Goal: Information Seeking & Learning: Learn about a topic

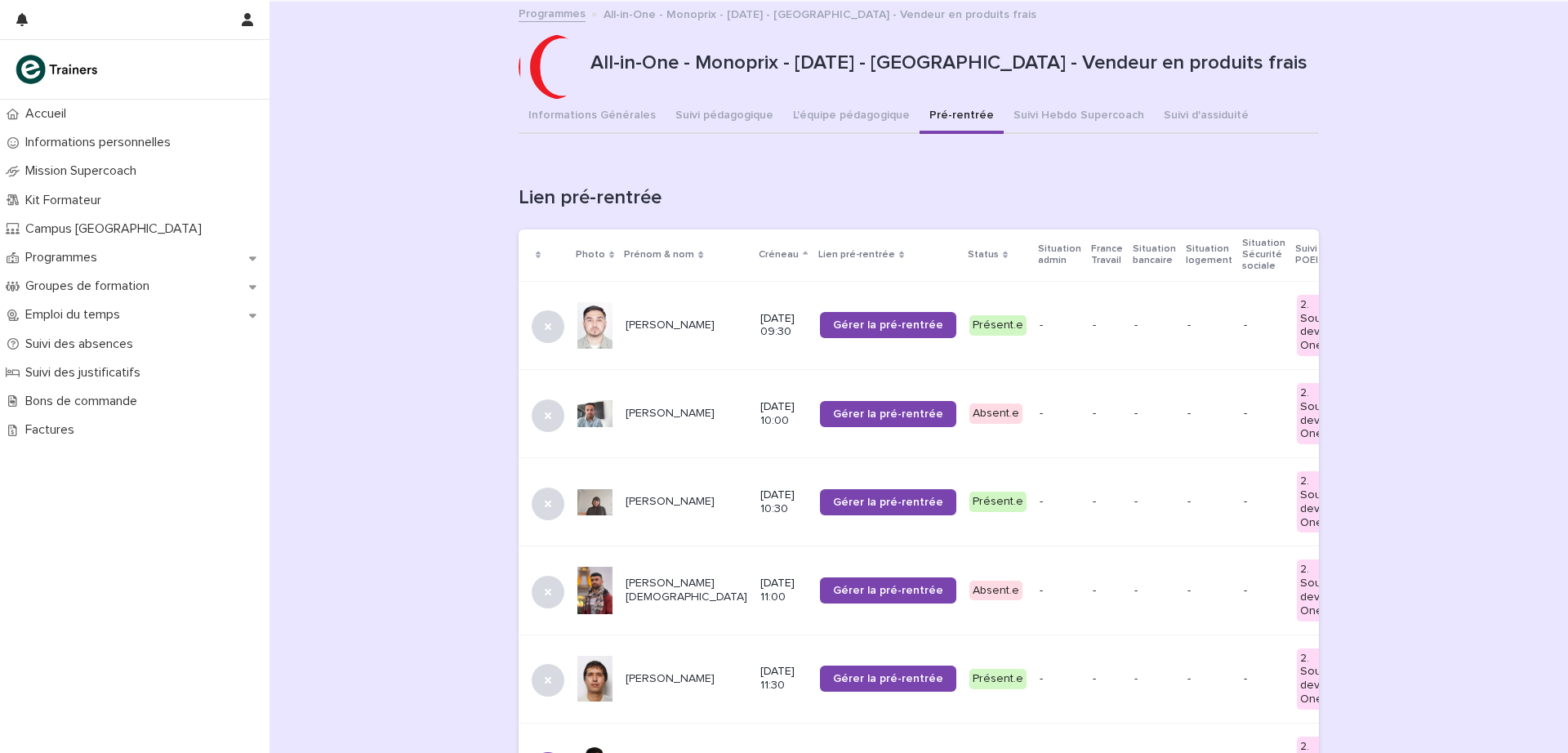
click at [637, 406] on p "[PERSON_NAME]" at bounding box center [686, 413] width 122 height 14
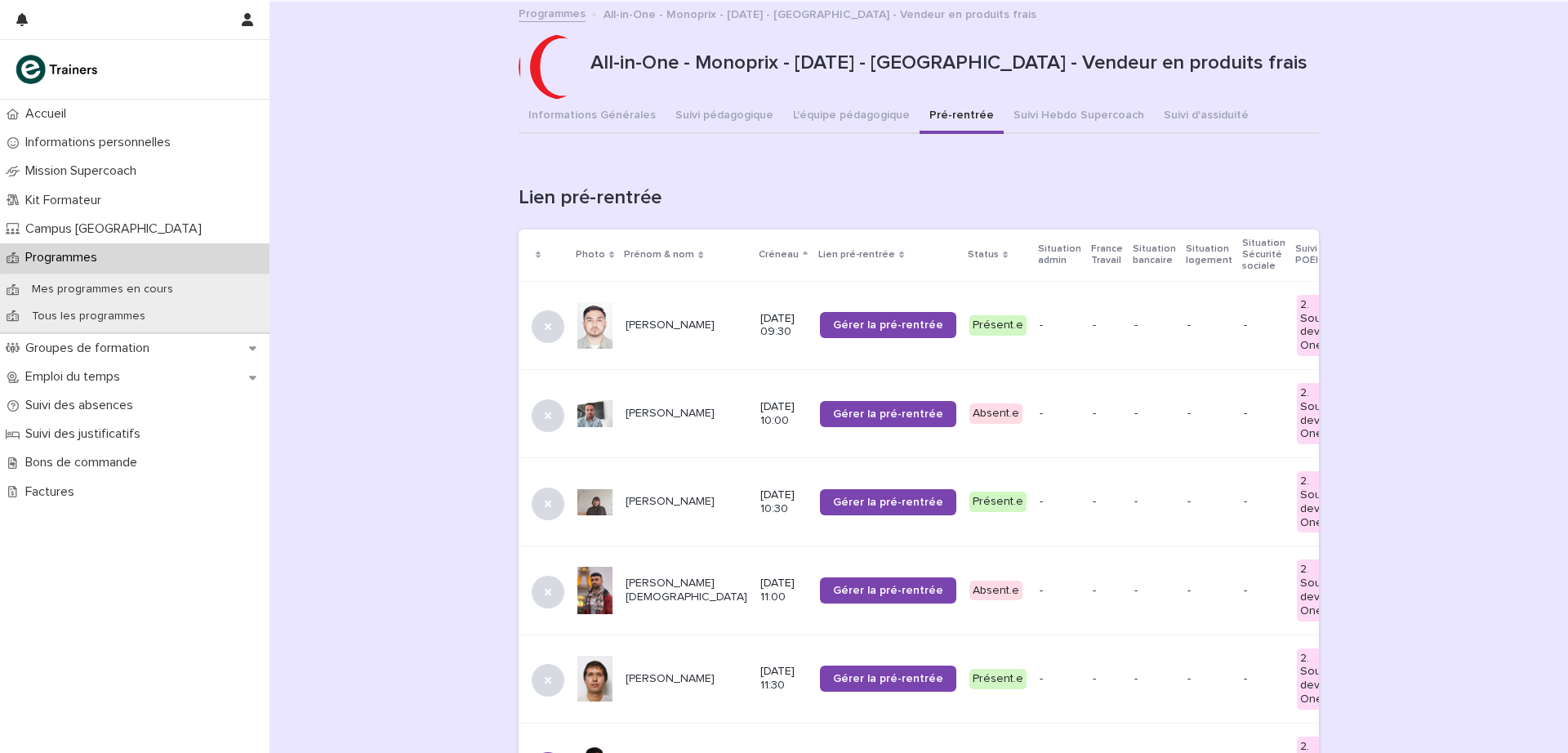
click at [642, 586] on p "[PERSON_NAME][DEMOGRAPHIC_DATA]" at bounding box center [686, 591] width 122 height 28
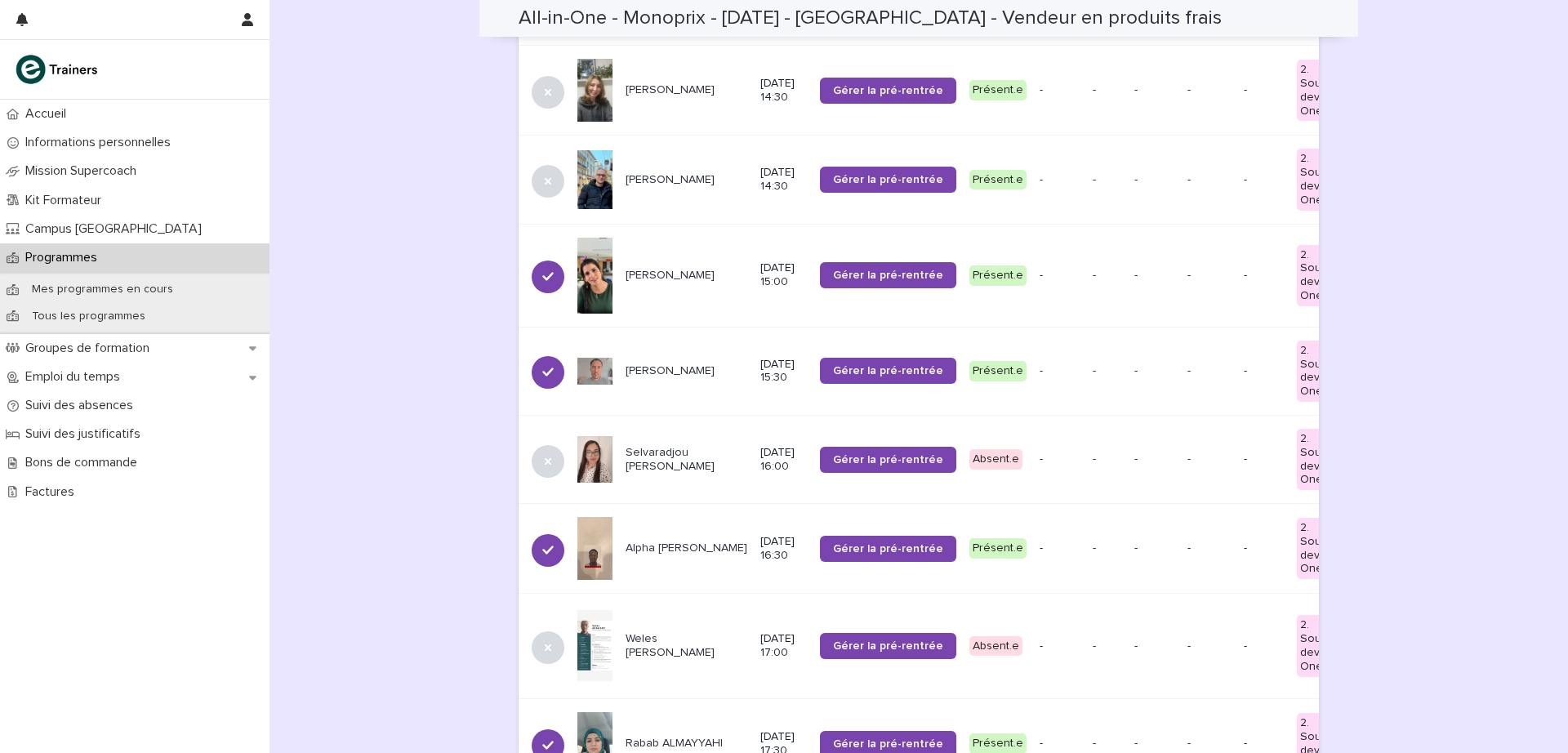
scroll to position [1034, 0]
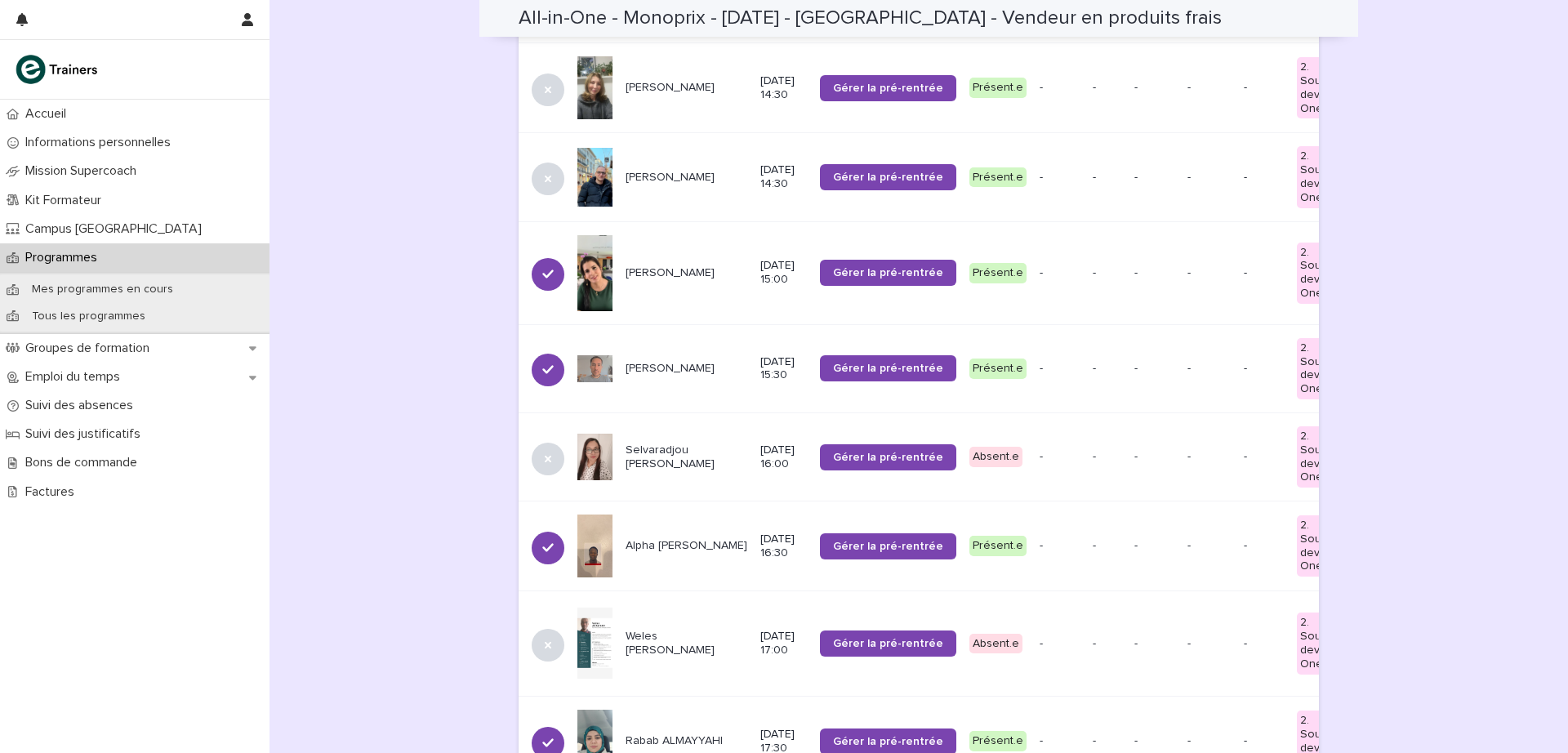
click at [630, 444] on p "Selvaradjou [PERSON_NAME]" at bounding box center [686, 458] width 122 height 28
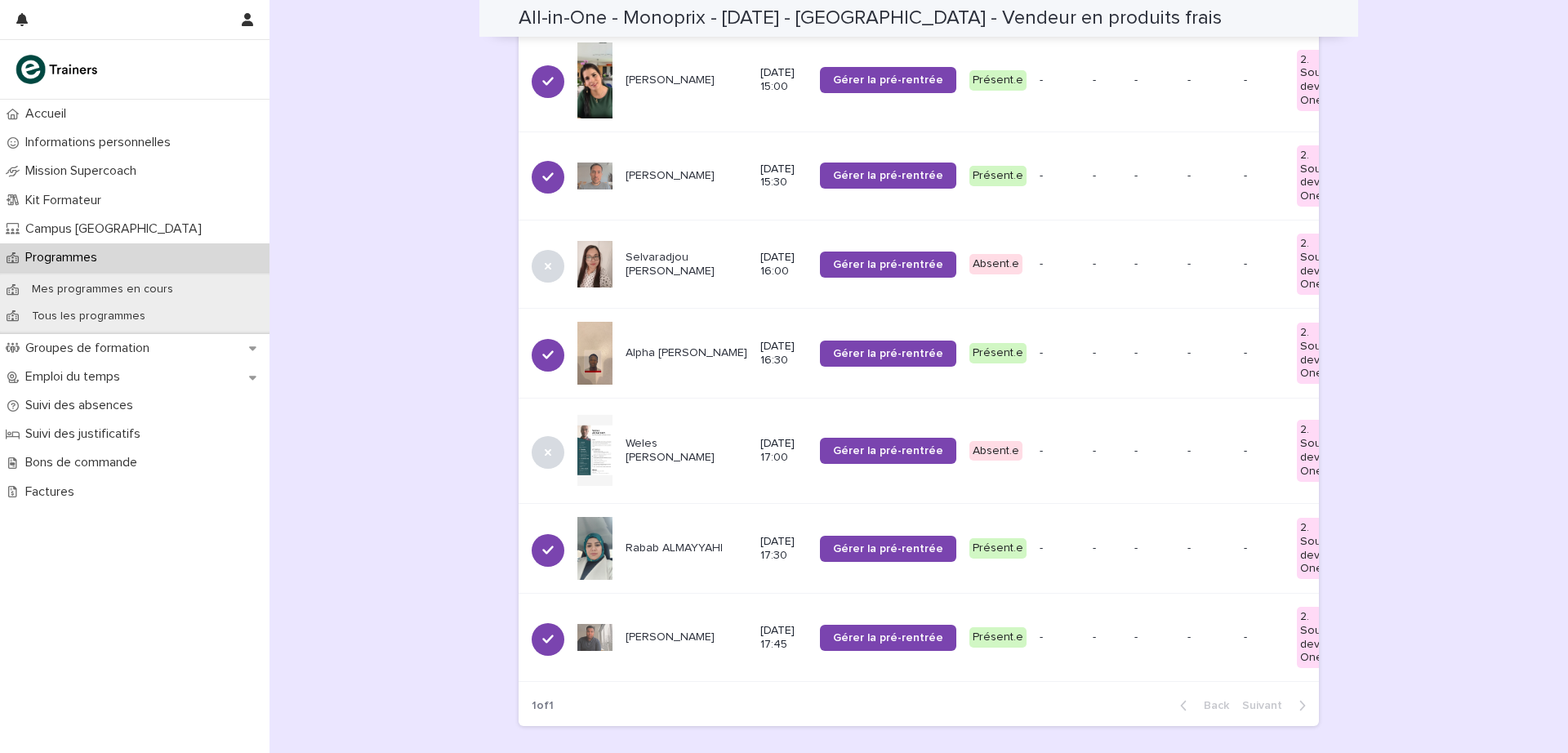
scroll to position [1231, 0]
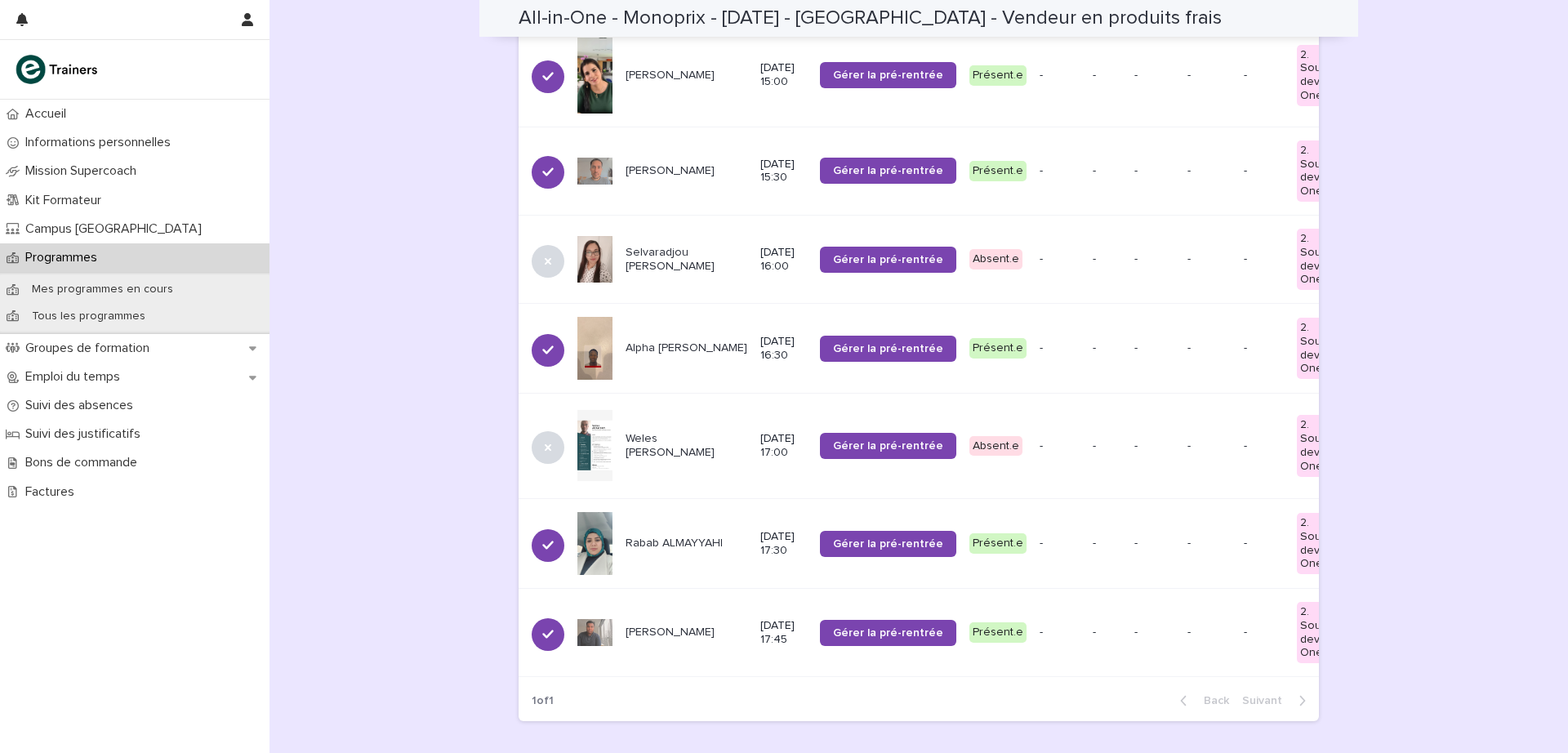
click at [655, 432] on p "Weles [PERSON_NAME]" at bounding box center [686, 446] width 122 height 28
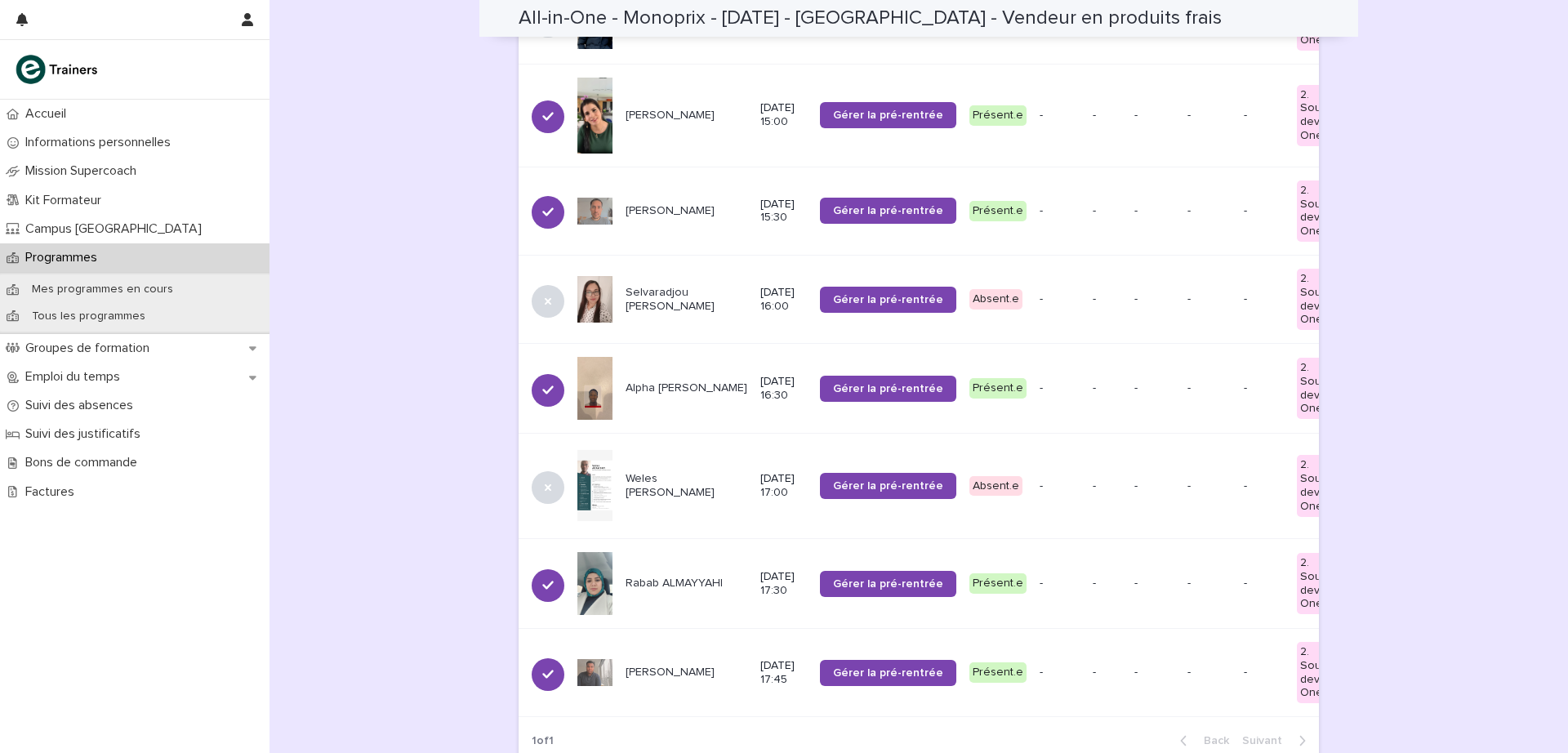
scroll to position [1034, 0]
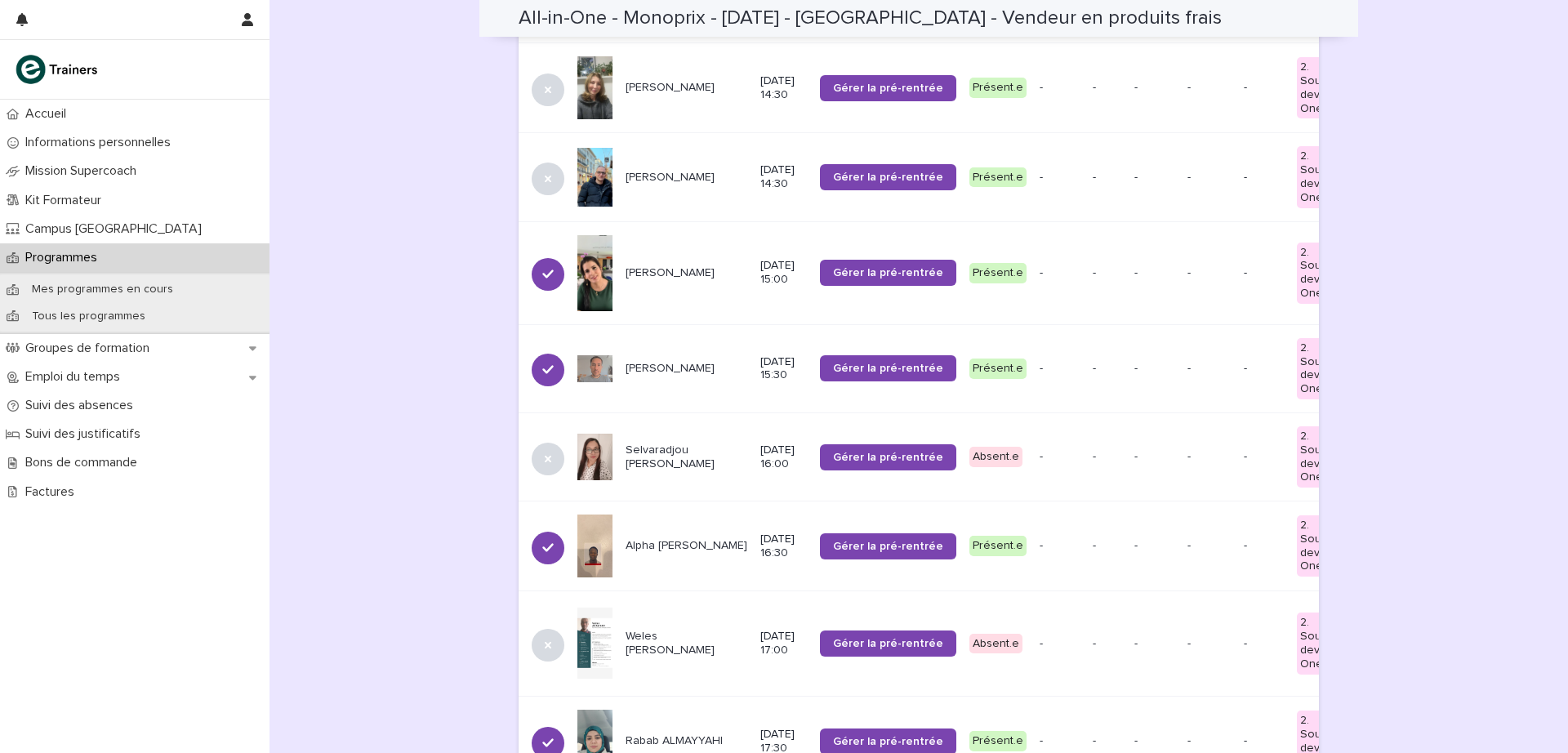
click at [646, 444] on p "Selvaradjou [PERSON_NAME]" at bounding box center [686, 458] width 122 height 28
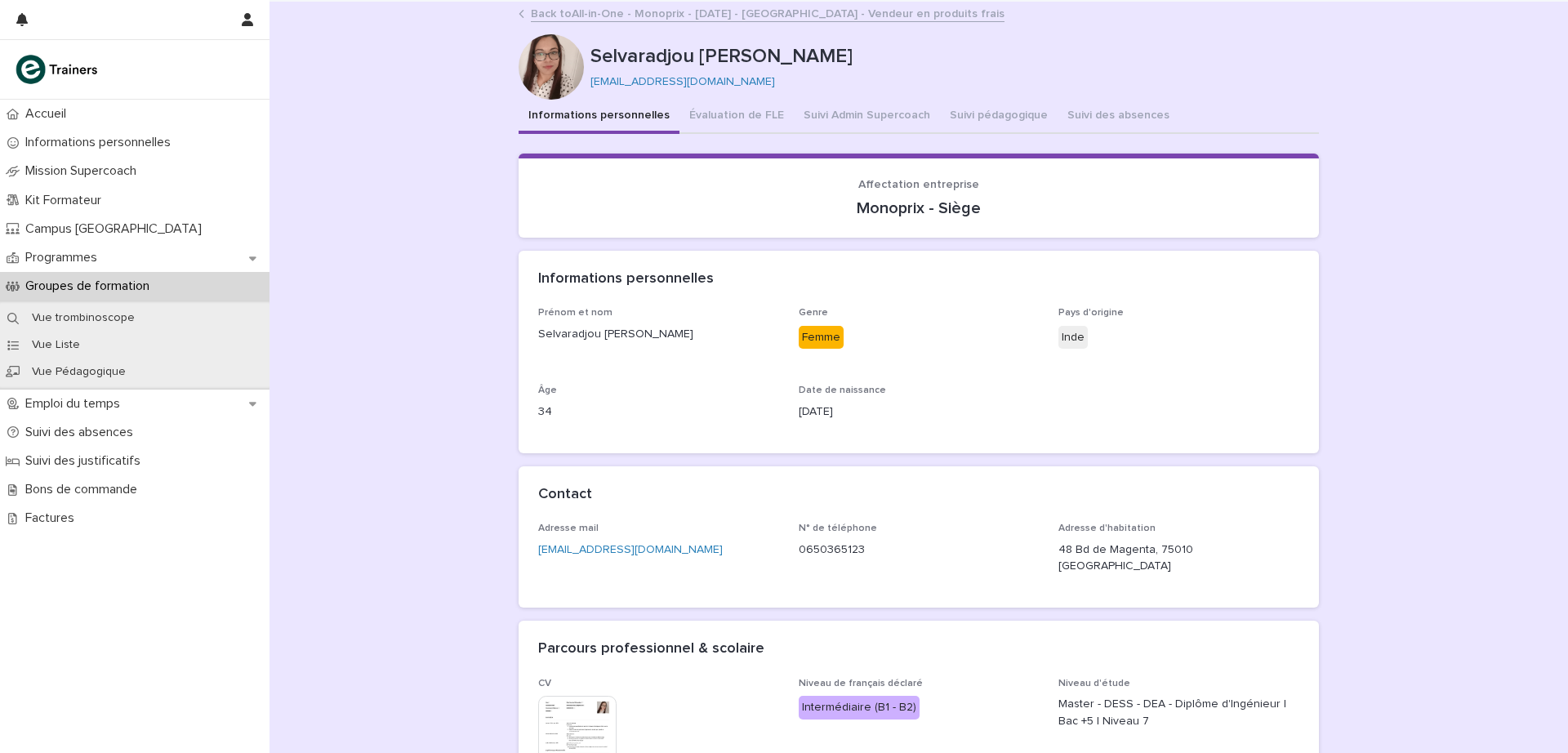
click at [533, 18] on link "Back to All-in-One - Monoprix - [DATE] - [GEOGRAPHIC_DATA] - Vendeur en produit…" at bounding box center [767, 13] width 473 height 19
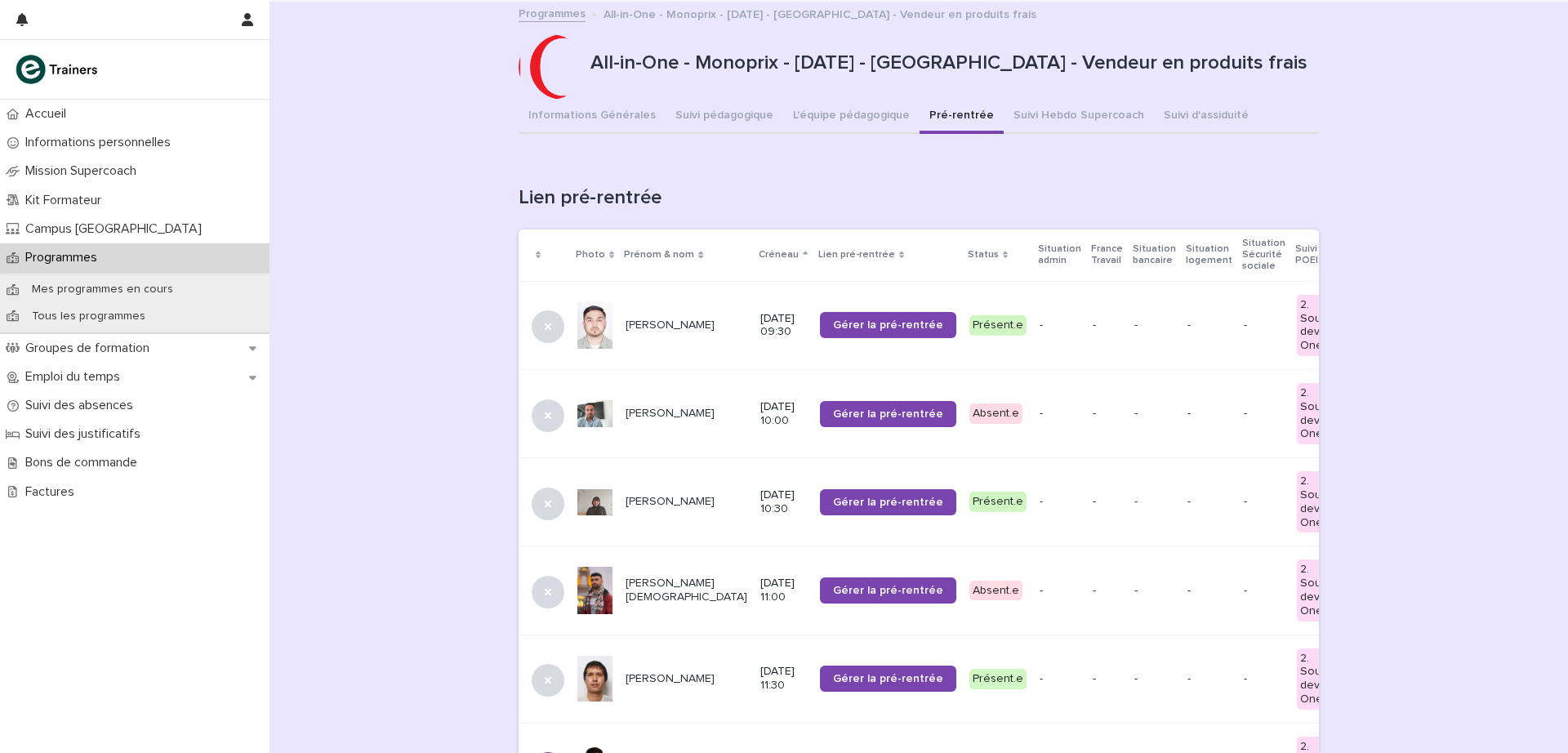
click at [557, 110] on button "Informations Générales" at bounding box center [592, 116] width 147 height 34
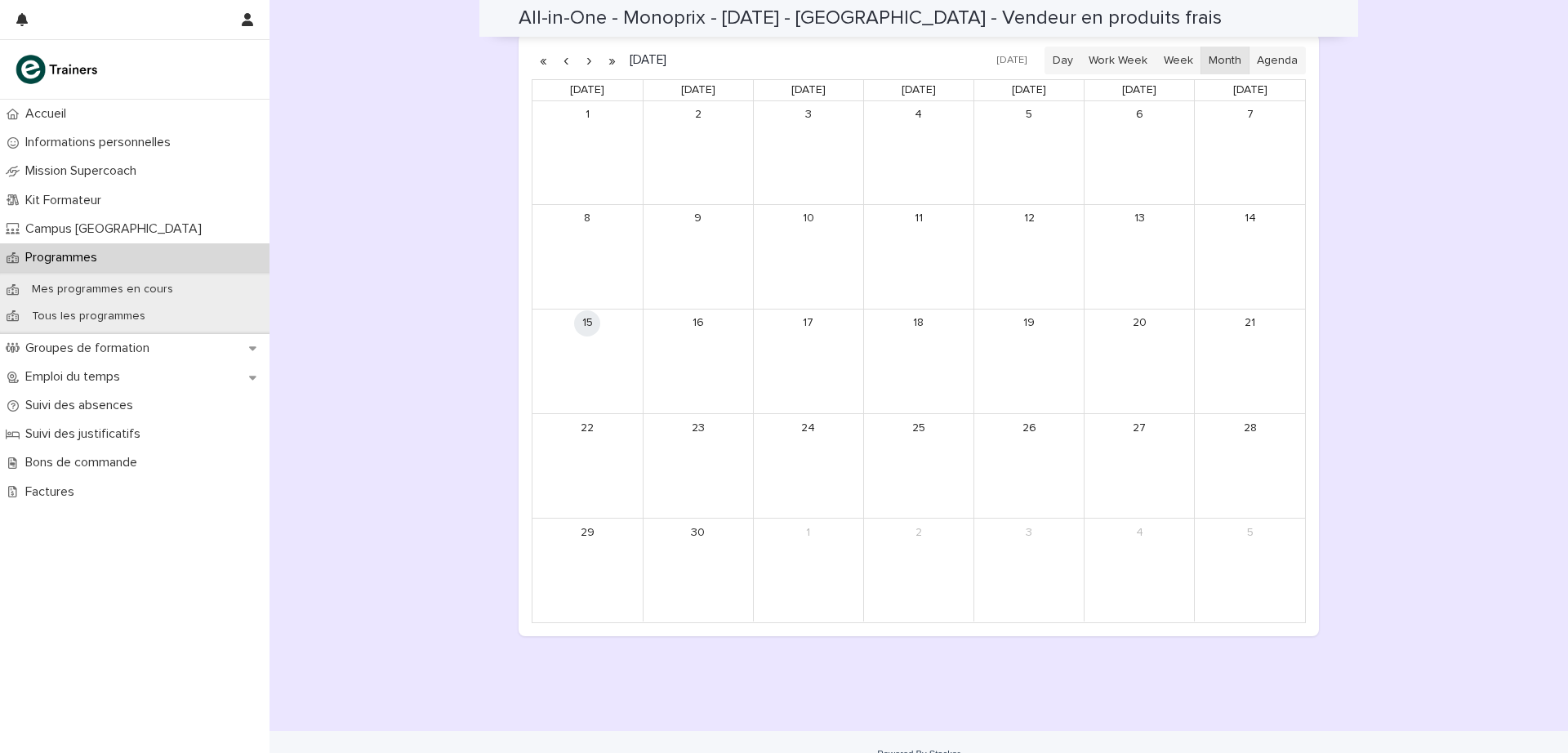
scroll to position [1205, 0]
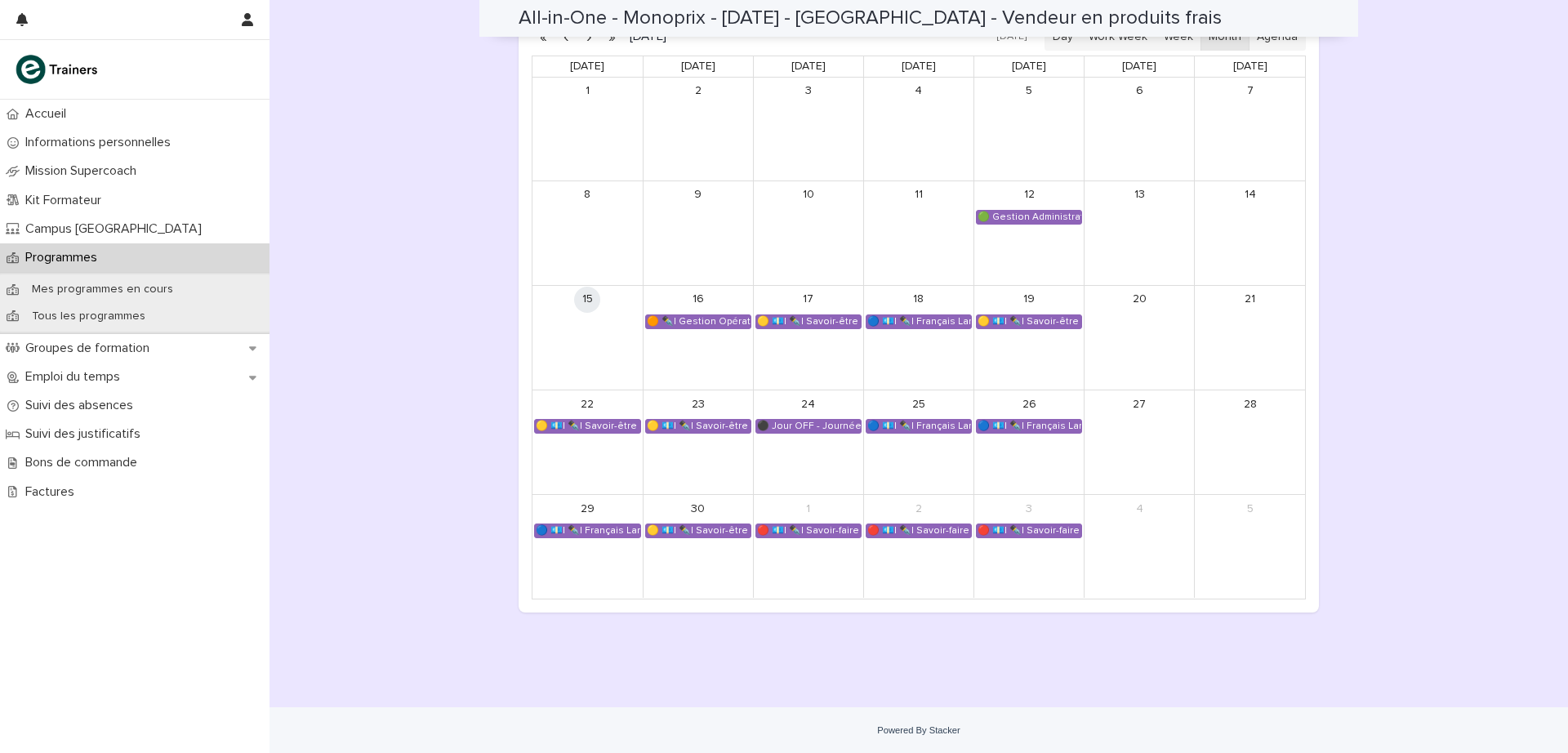
click at [698, 315] on div "🟠 ✒️| Gestion Opérationnelle - Rentrée" at bounding box center [698, 321] width 104 height 13
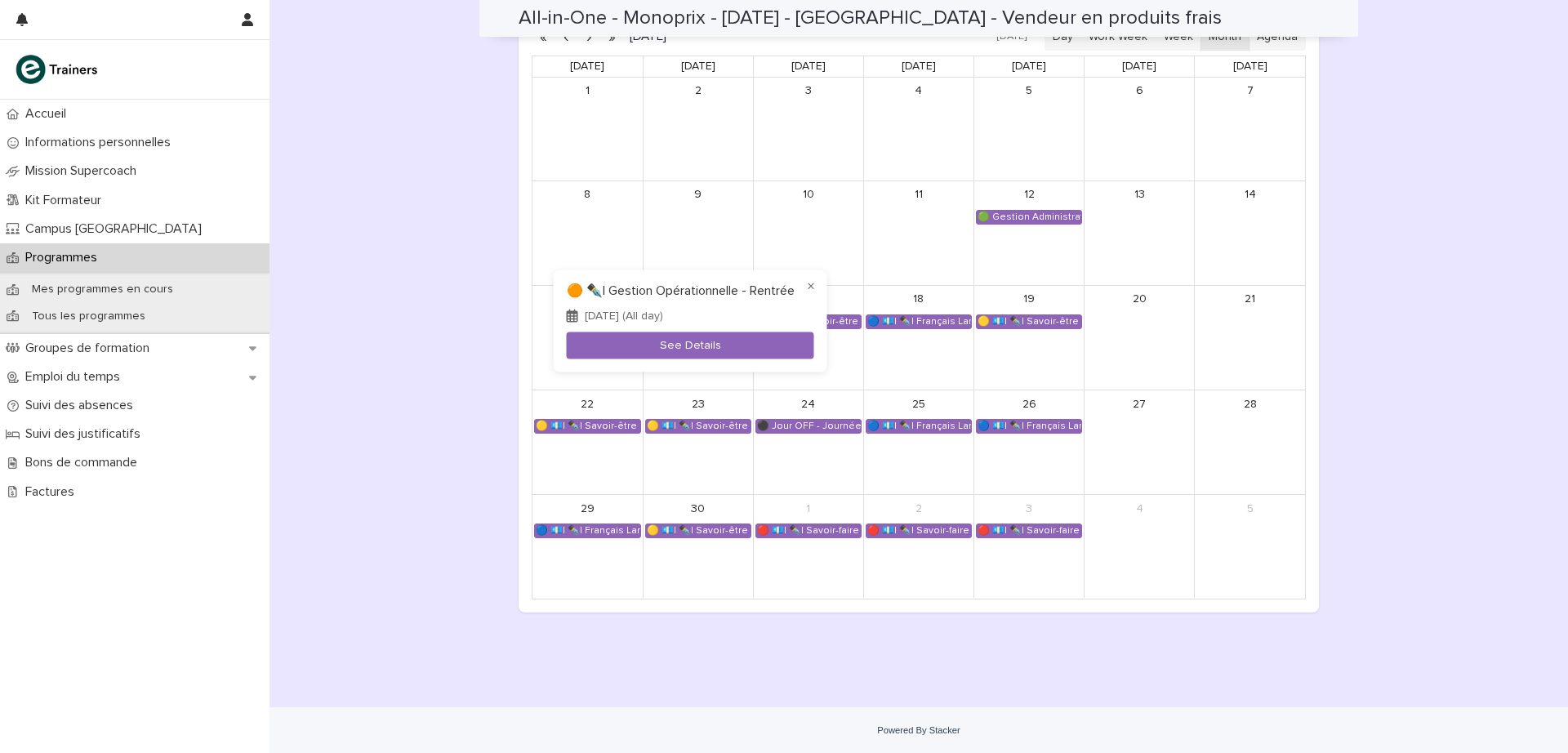
click at [736, 344] on button "See Details" at bounding box center [691, 346] width 248 height 27
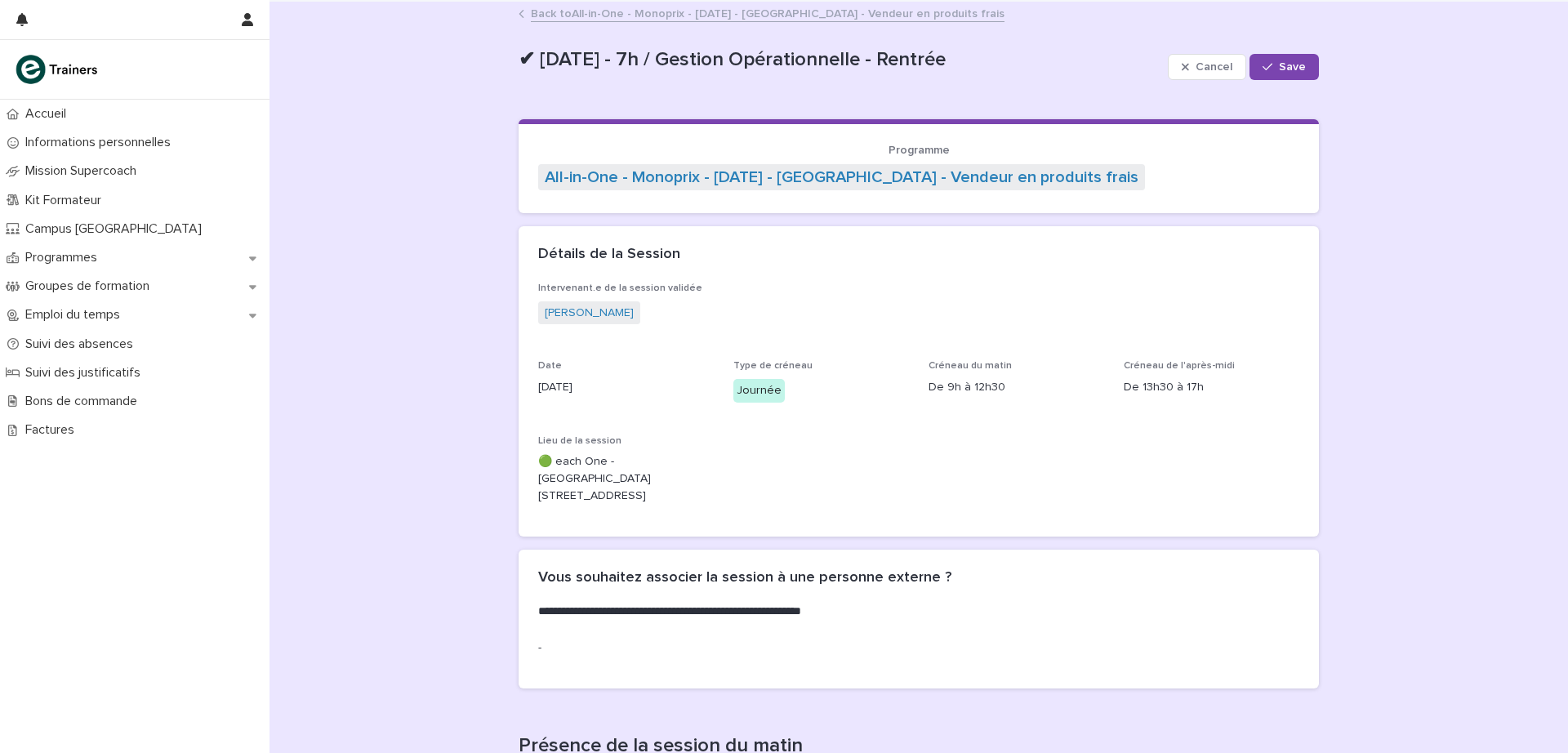
click at [83, 254] on p "Programmes" at bounding box center [64, 258] width 91 height 16
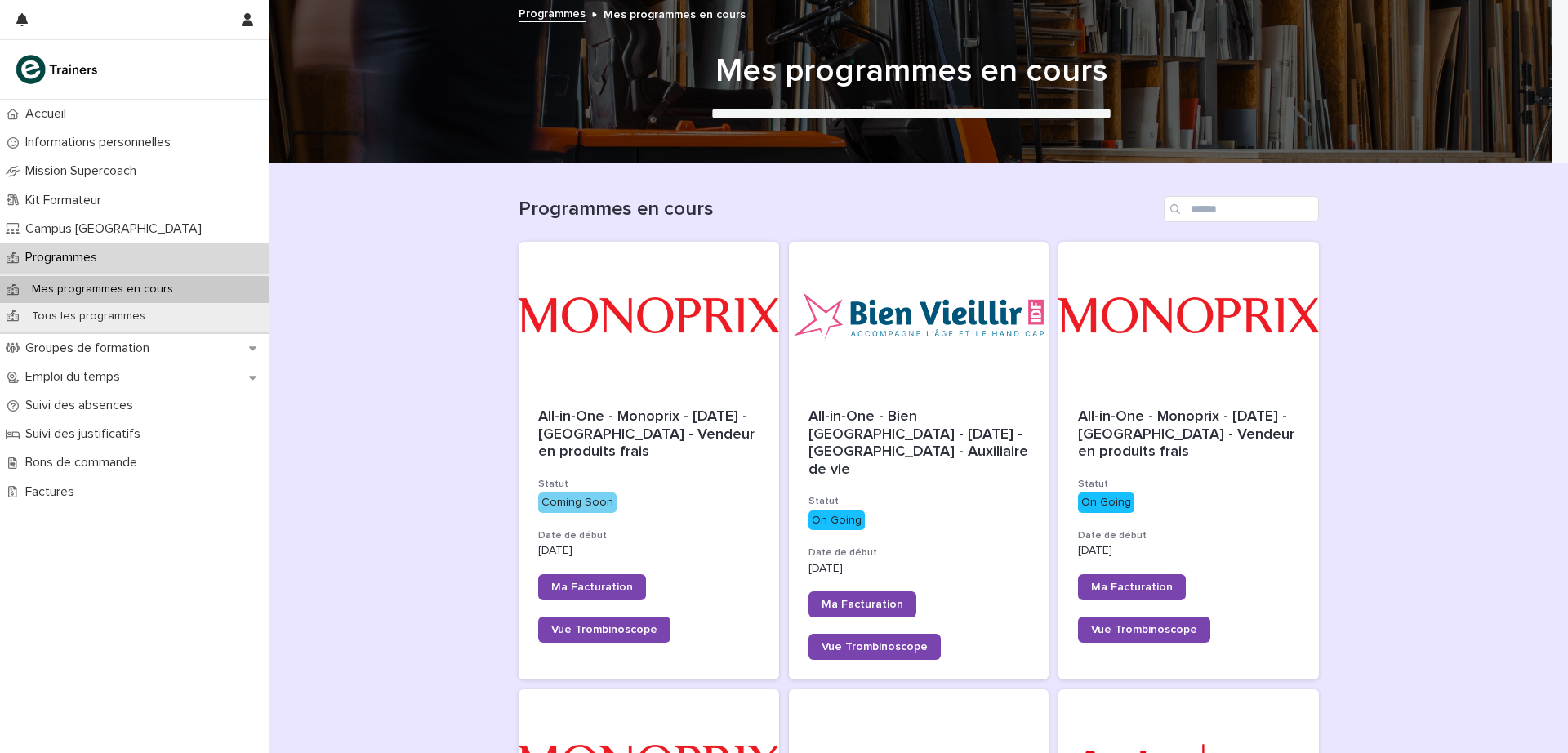
click at [892, 413] on span "All-in-One - Bien [GEOGRAPHIC_DATA] - [DATE] - [GEOGRAPHIC_DATA] - Auxiliaire d…" at bounding box center [921, 443] width 224 height 68
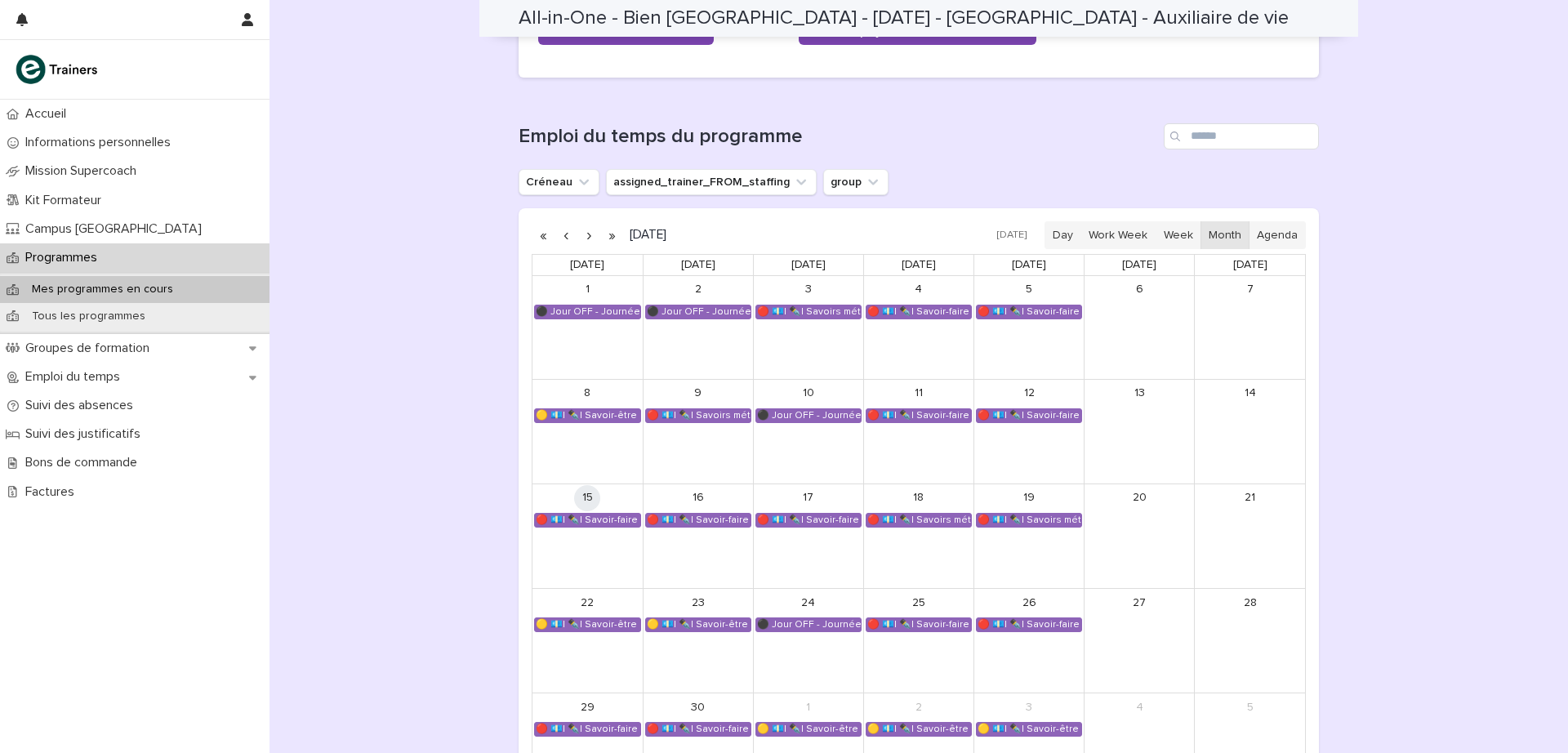
scroll to position [1011, 0]
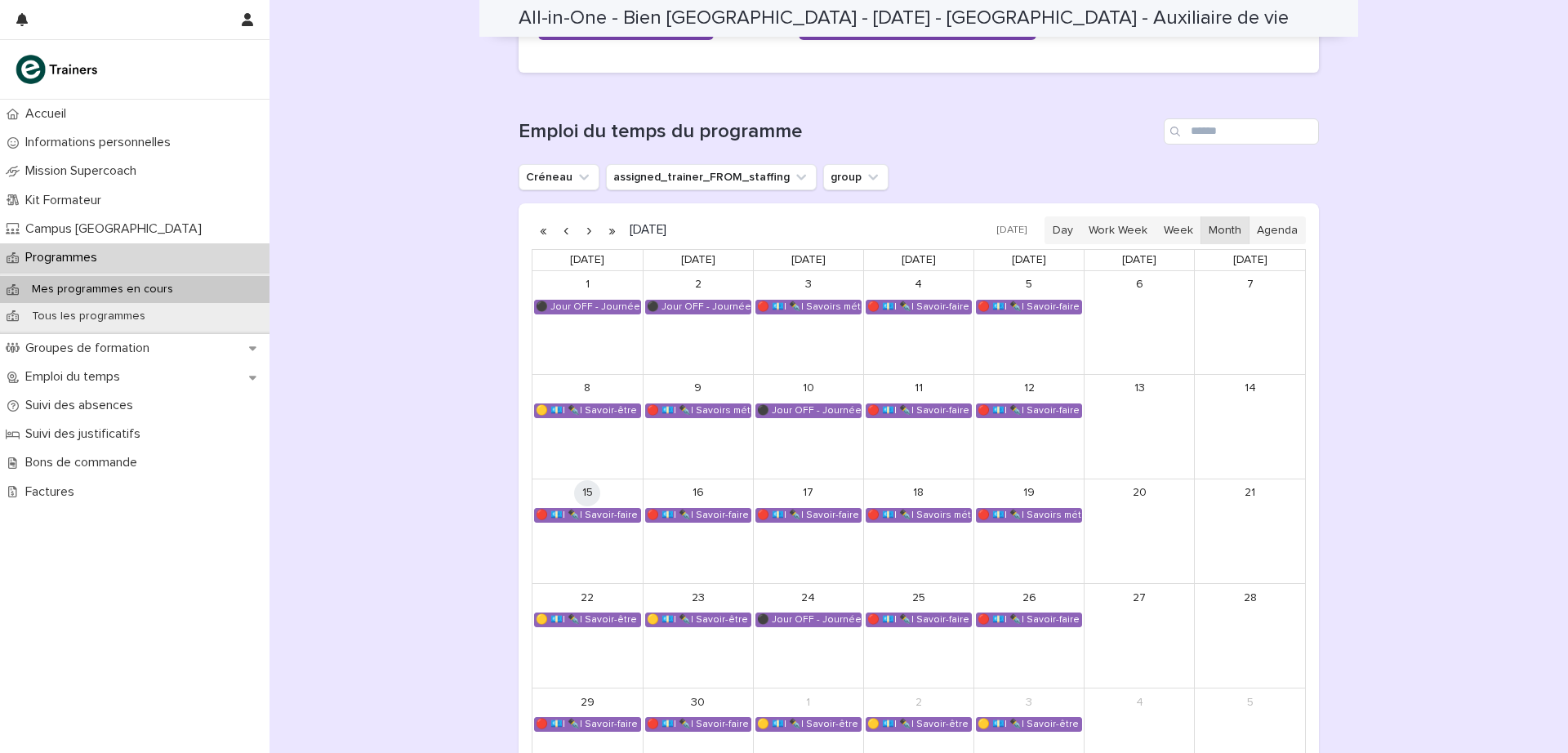
click at [697, 517] on div "🔴 💶| ✒️| Savoir-faire métier - Préparation au CCP2" at bounding box center [698, 515] width 104 height 13
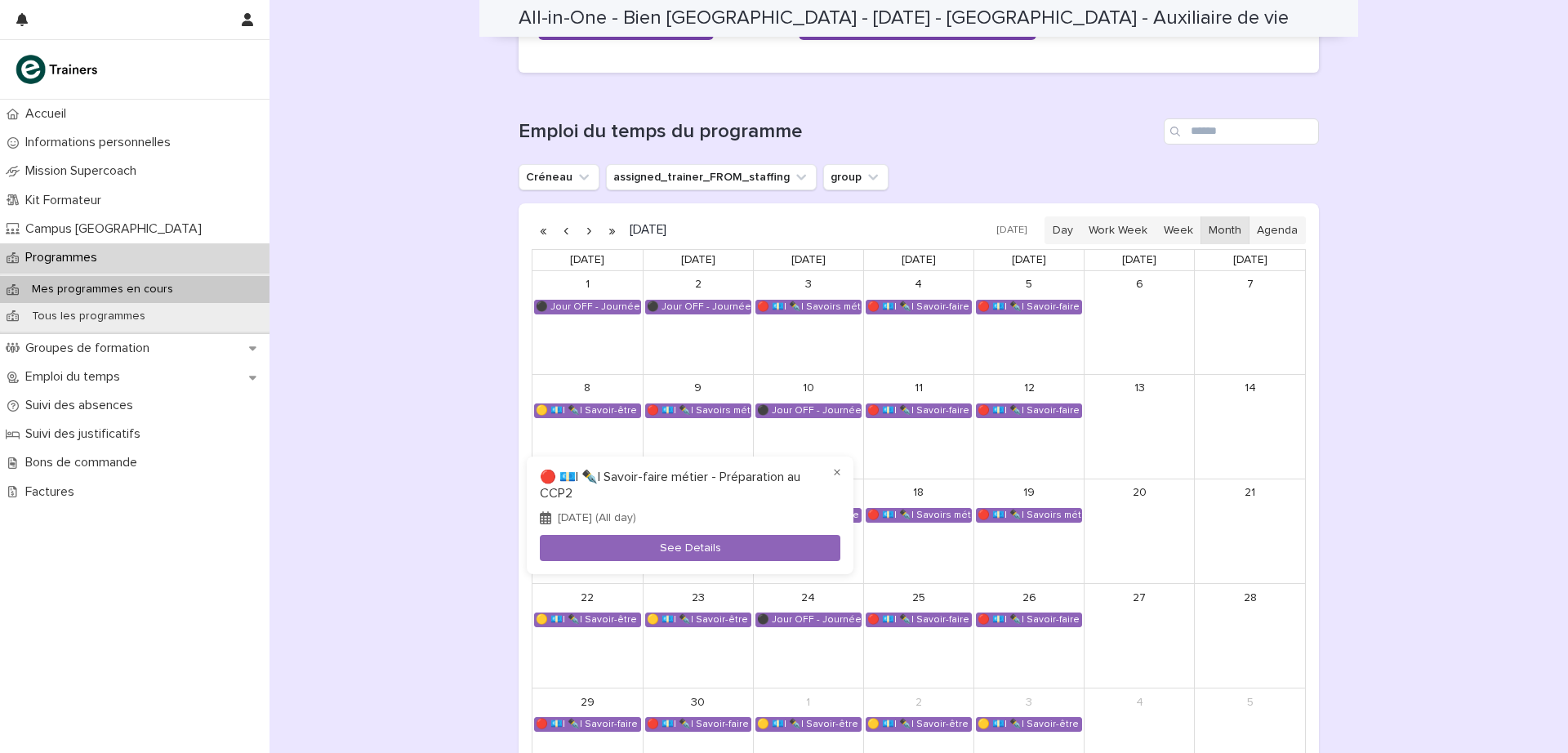
click at [834, 474] on button "×" at bounding box center [837, 472] width 20 height 20
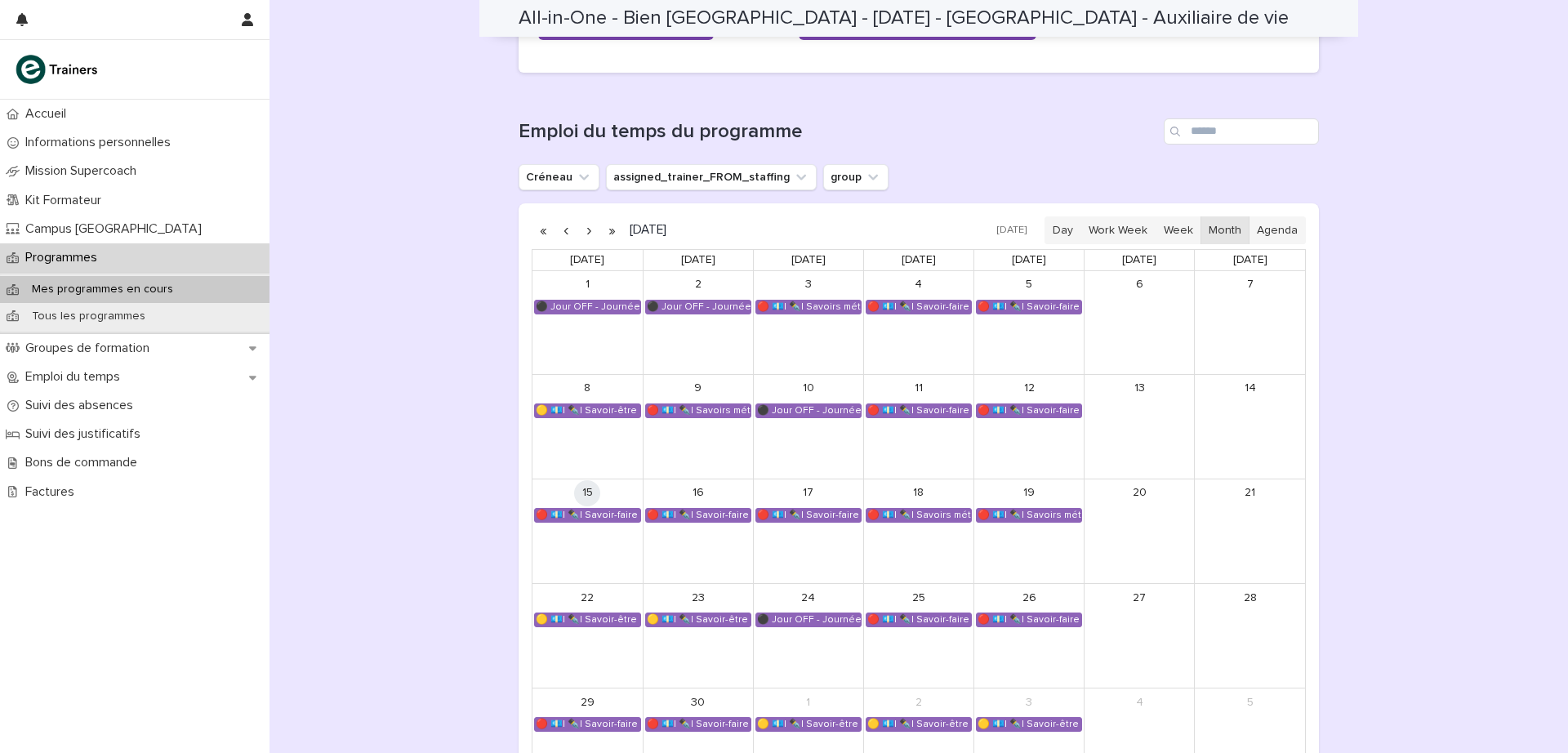
click at [804, 513] on div "🔴 💶| ✒️| Savoir-faire métier - Préparation au CCP2" at bounding box center [809, 515] width 104 height 13
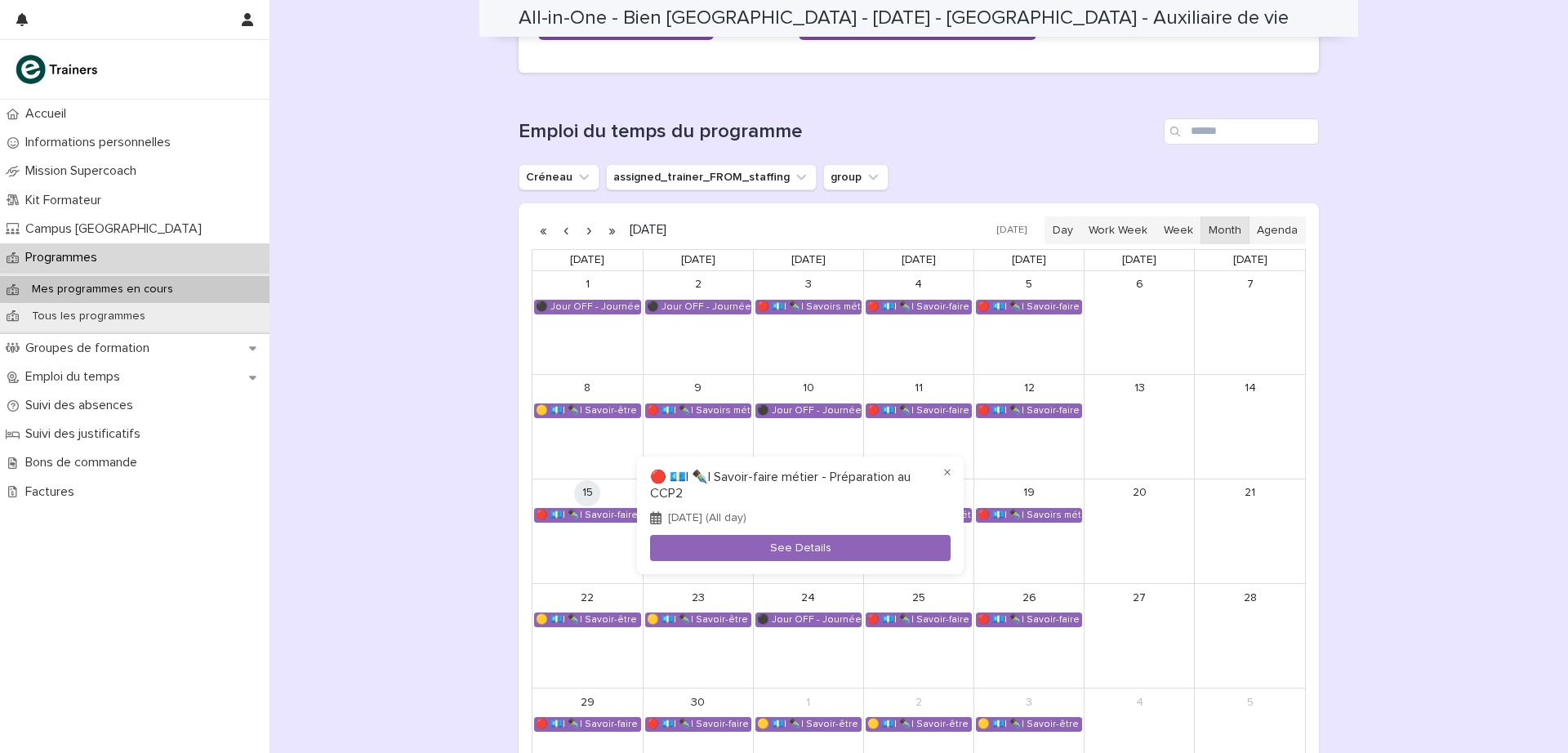
click at [946, 472] on button "×" at bounding box center [948, 472] width 20 height 20
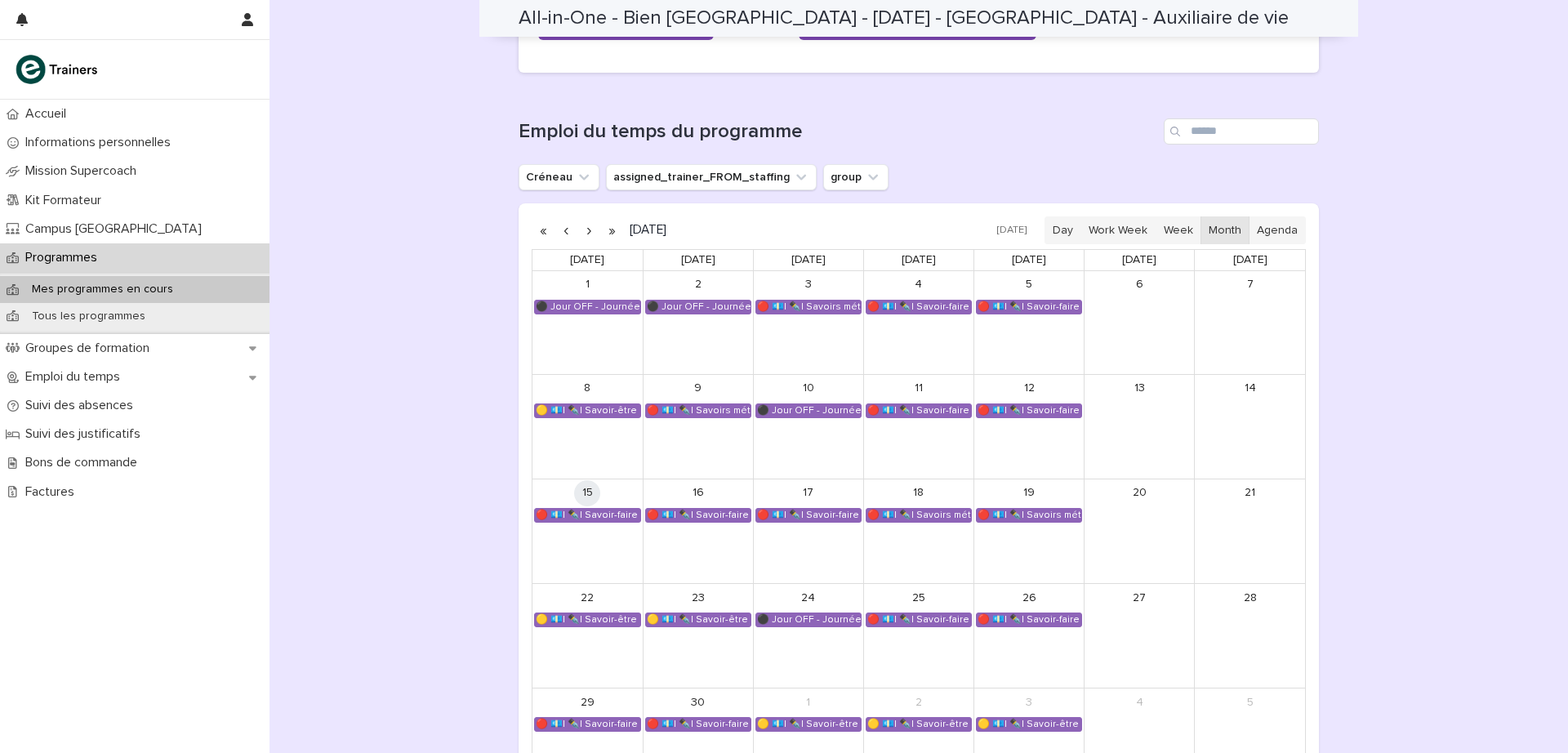
click at [914, 515] on div "🔴 💶| ✒️| Savoirs métier - Organisation et gestion des interventions quotidiennes" at bounding box center [919, 515] width 104 height 13
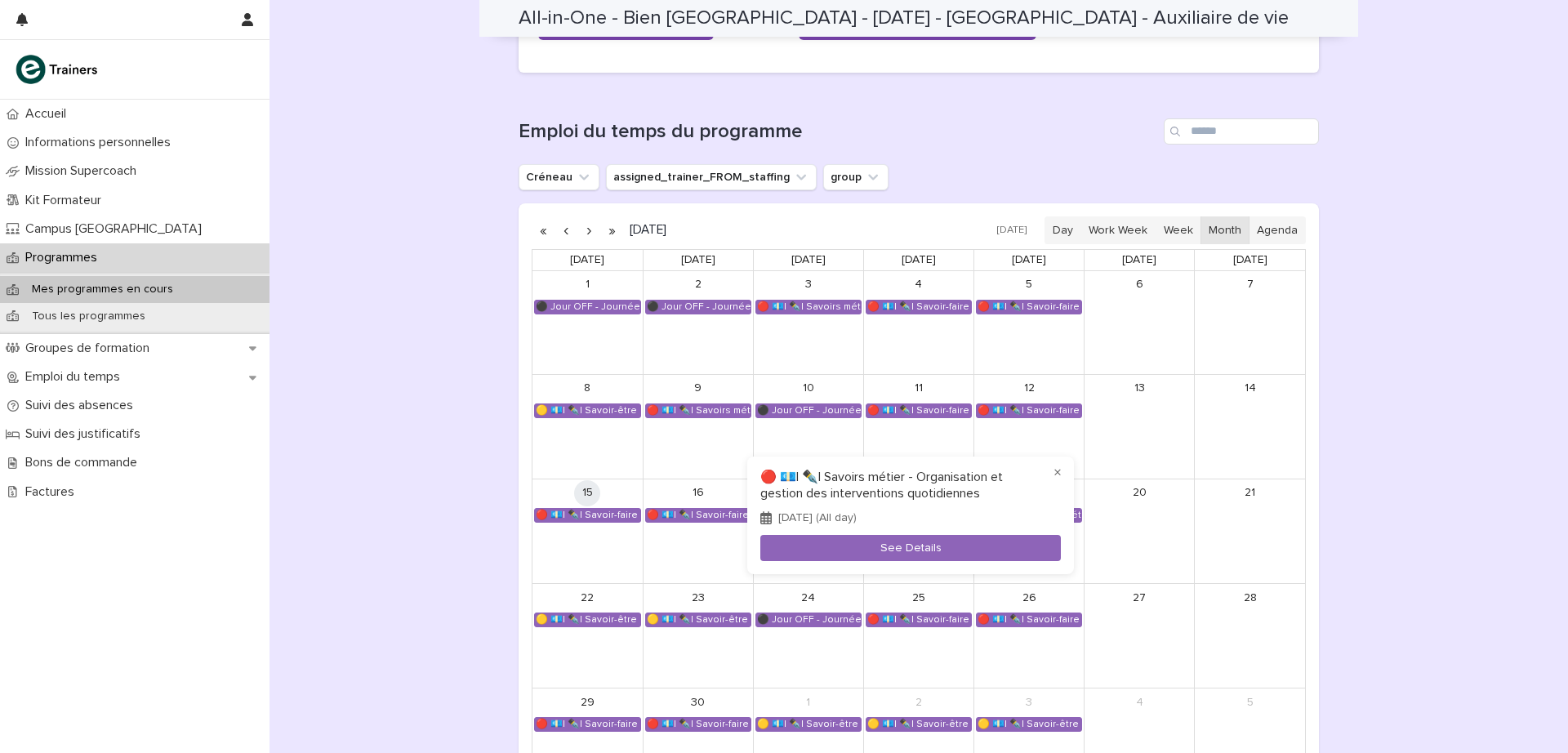
click at [1057, 472] on button "×" at bounding box center [1057, 472] width 20 height 20
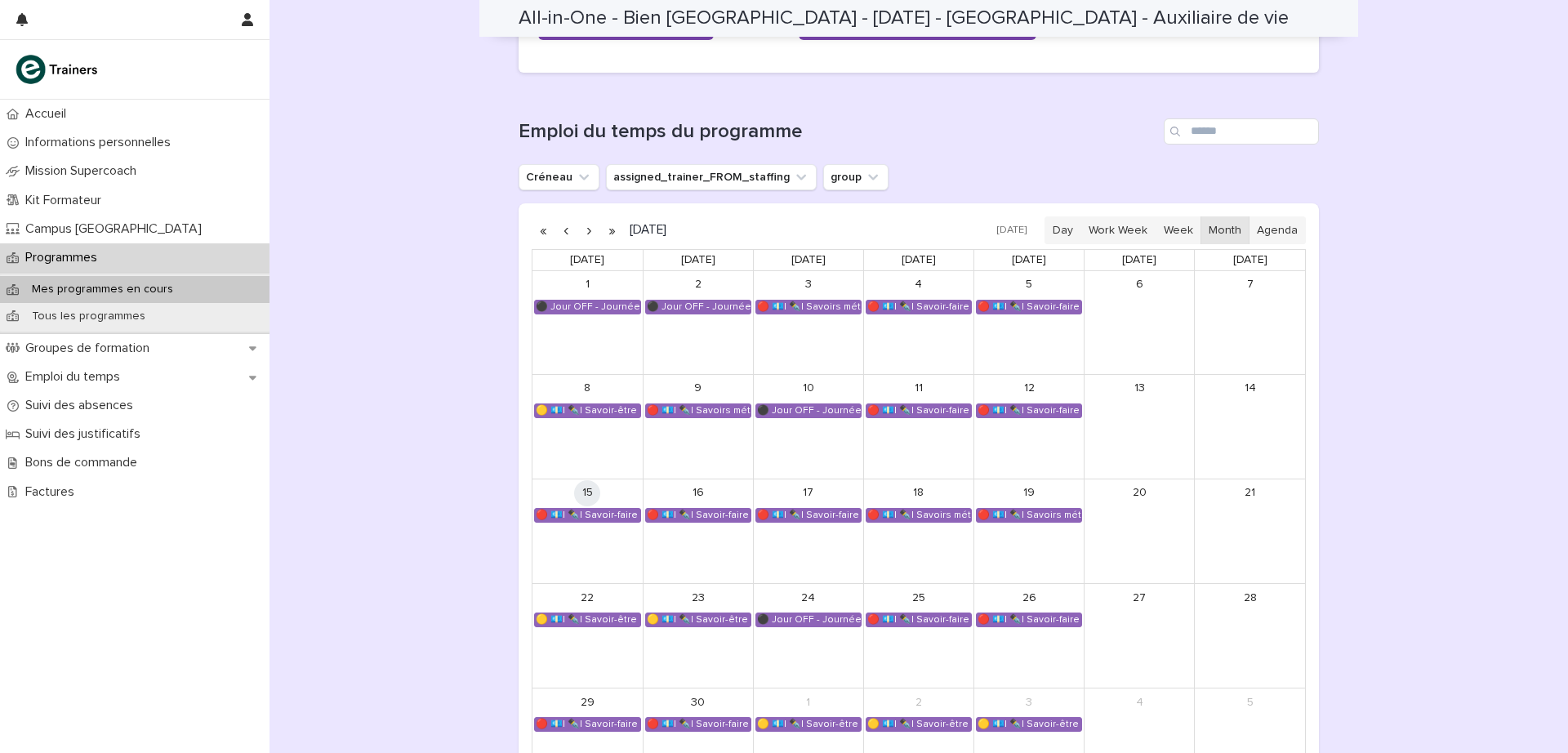
click at [855, 449] on div "10 ⚫ Jour OFF - Journée RDV" at bounding box center [809, 426] width 109 height 103
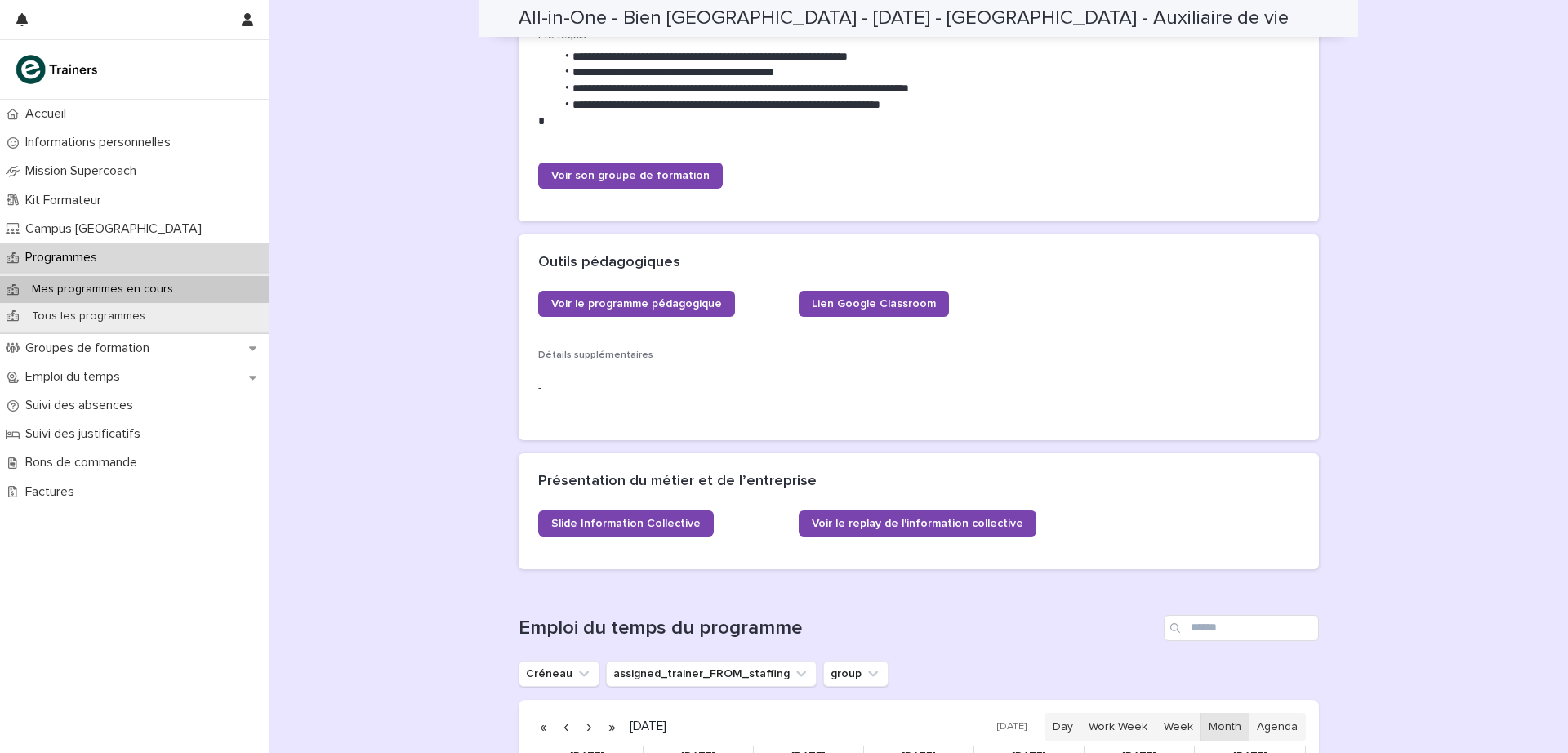
scroll to position [0, 0]
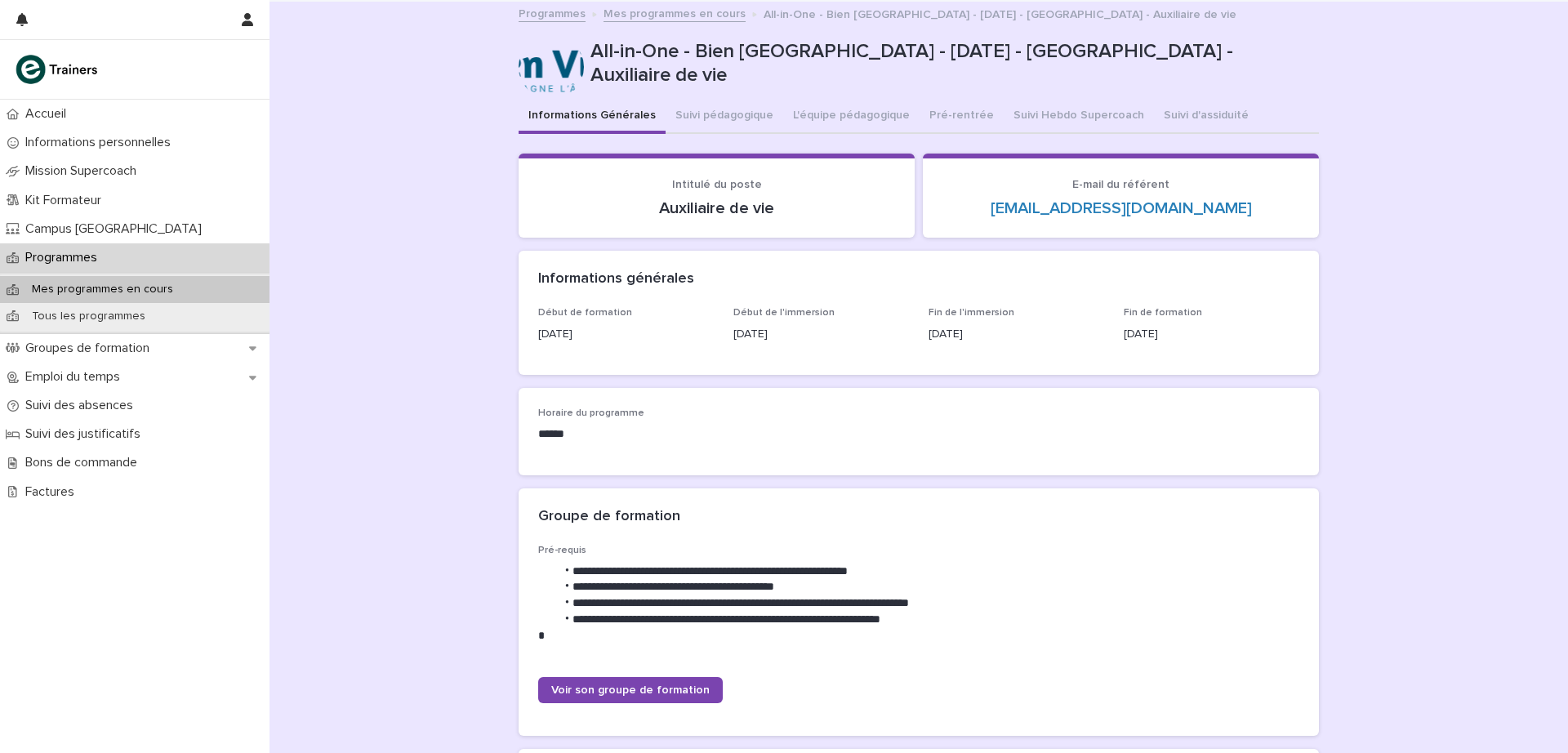
click at [719, 111] on button "Suivi pédagogique" at bounding box center [724, 116] width 117 height 34
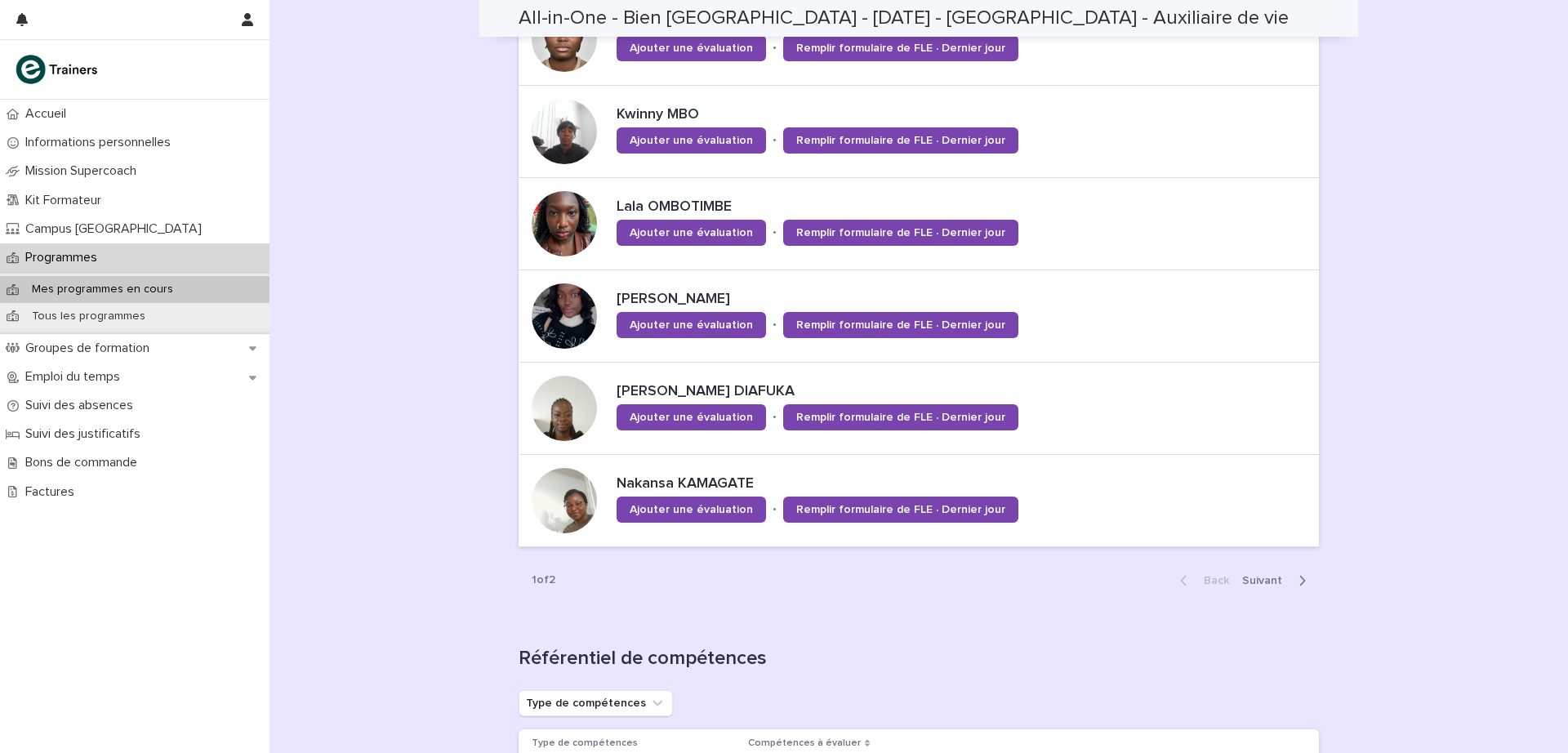
scroll to position [985, 0]
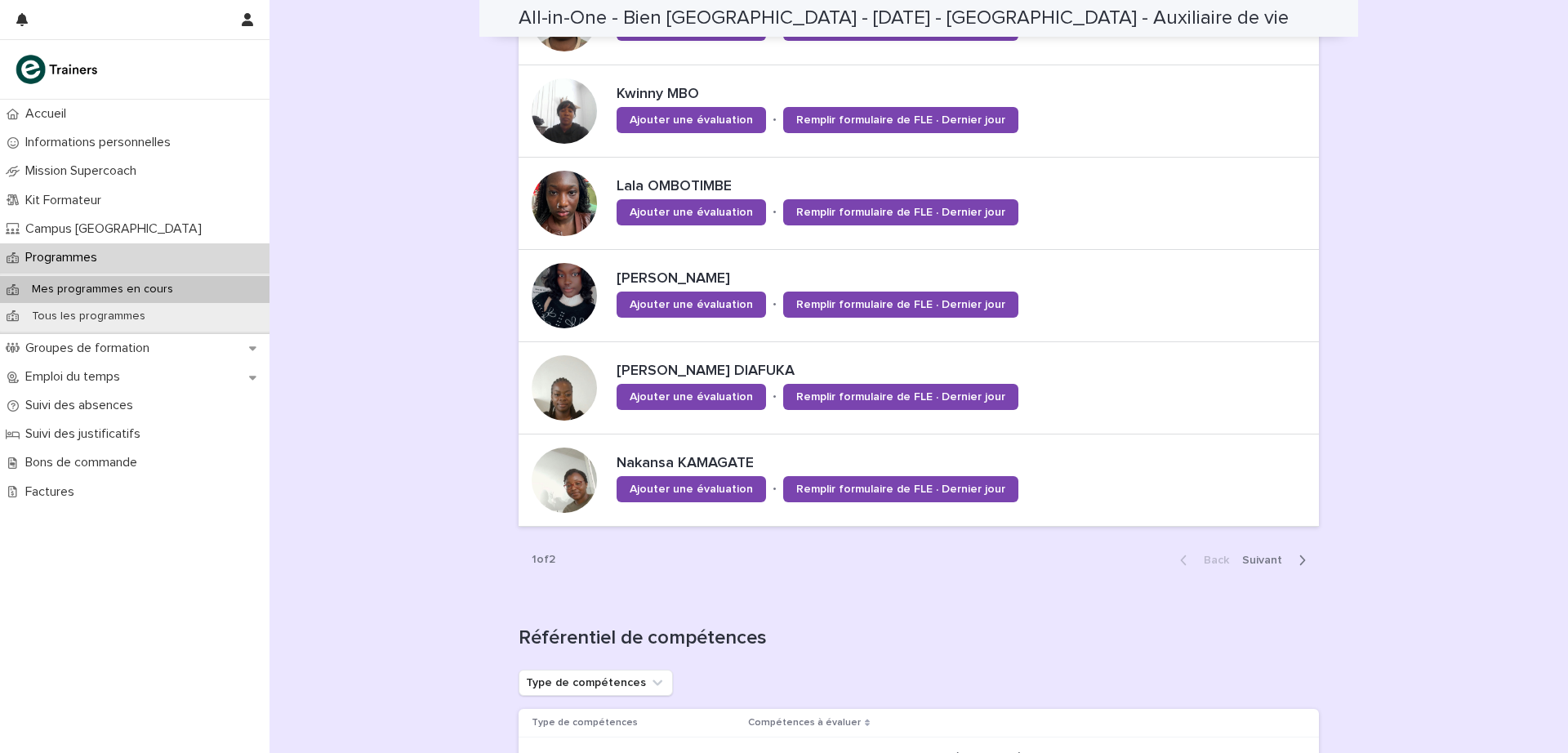
click at [1262, 554] on span "Next" at bounding box center [1267, 559] width 50 height 11
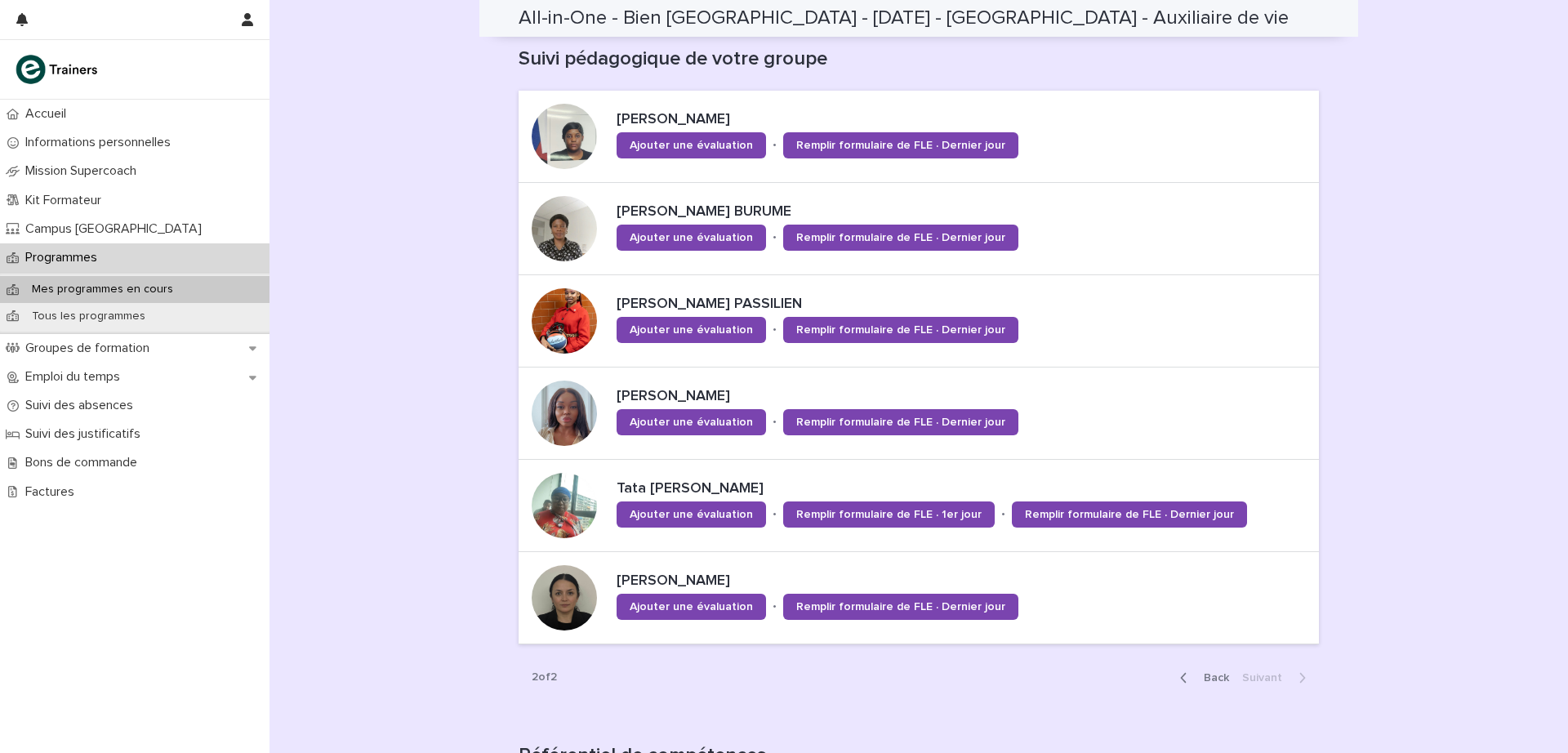
scroll to position [499, 0]
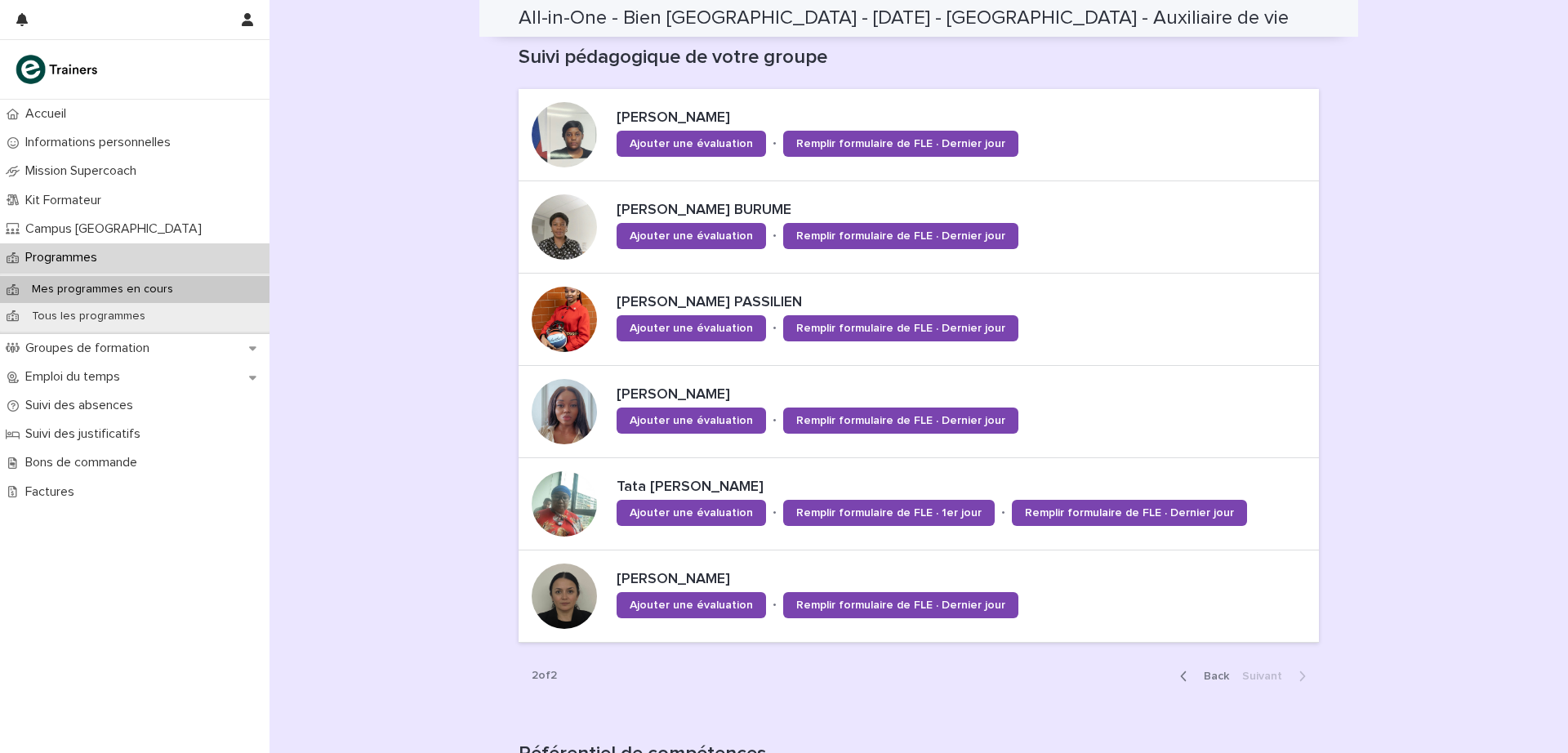
click at [717, 294] on p "[PERSON_NAME] PASSILIEN" at bounding box center [910, 303] width 587 height 18
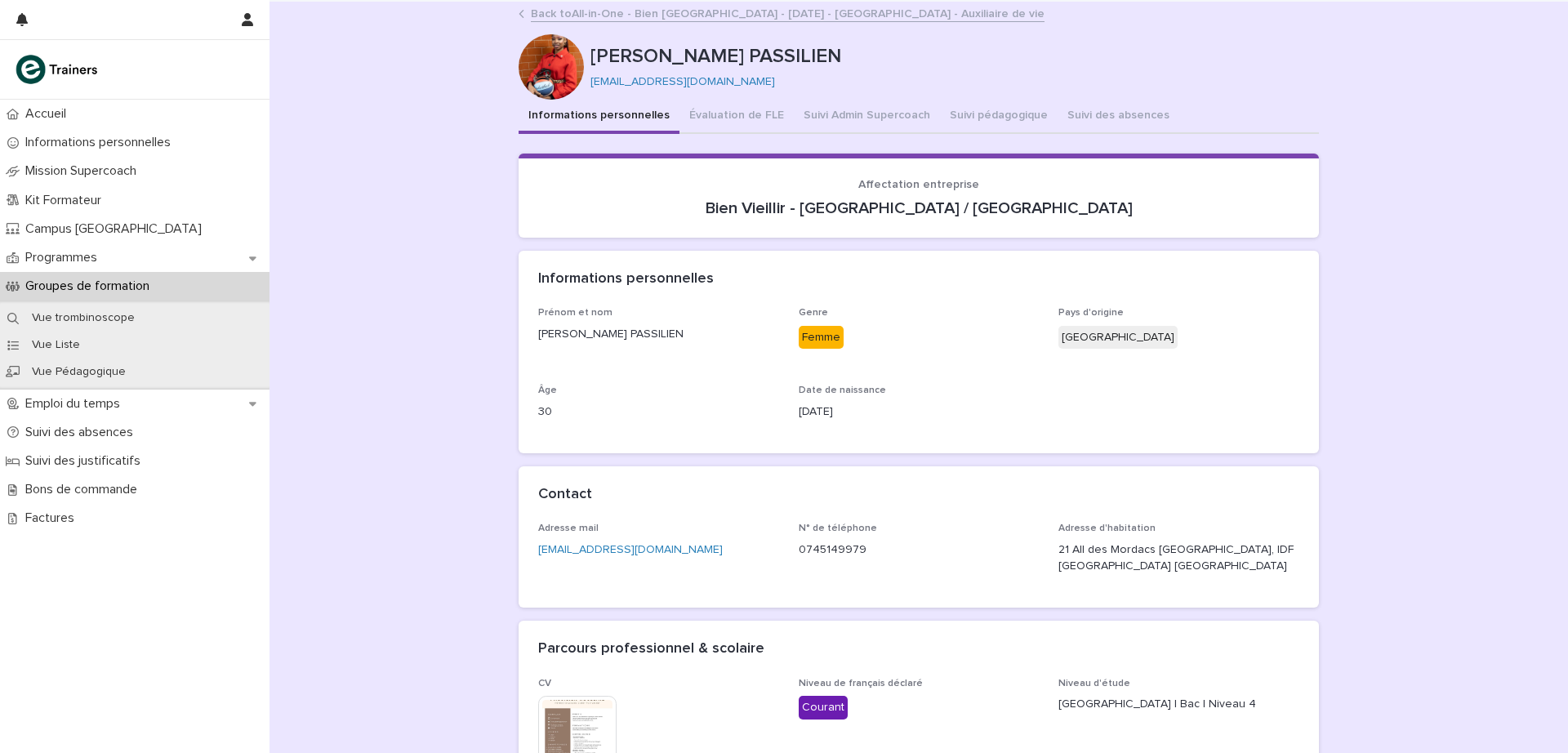
click at [592, 11] on link "Back to All-in-One - Bien [GEOGRAPHIC_DATA] - [DATE] - [GEOGRAPHIC_DATA] - Auxi…" at bounding box center [787, 13] width 513 height 19
